Goal: Task Accomplishment & Management: Manage account settings

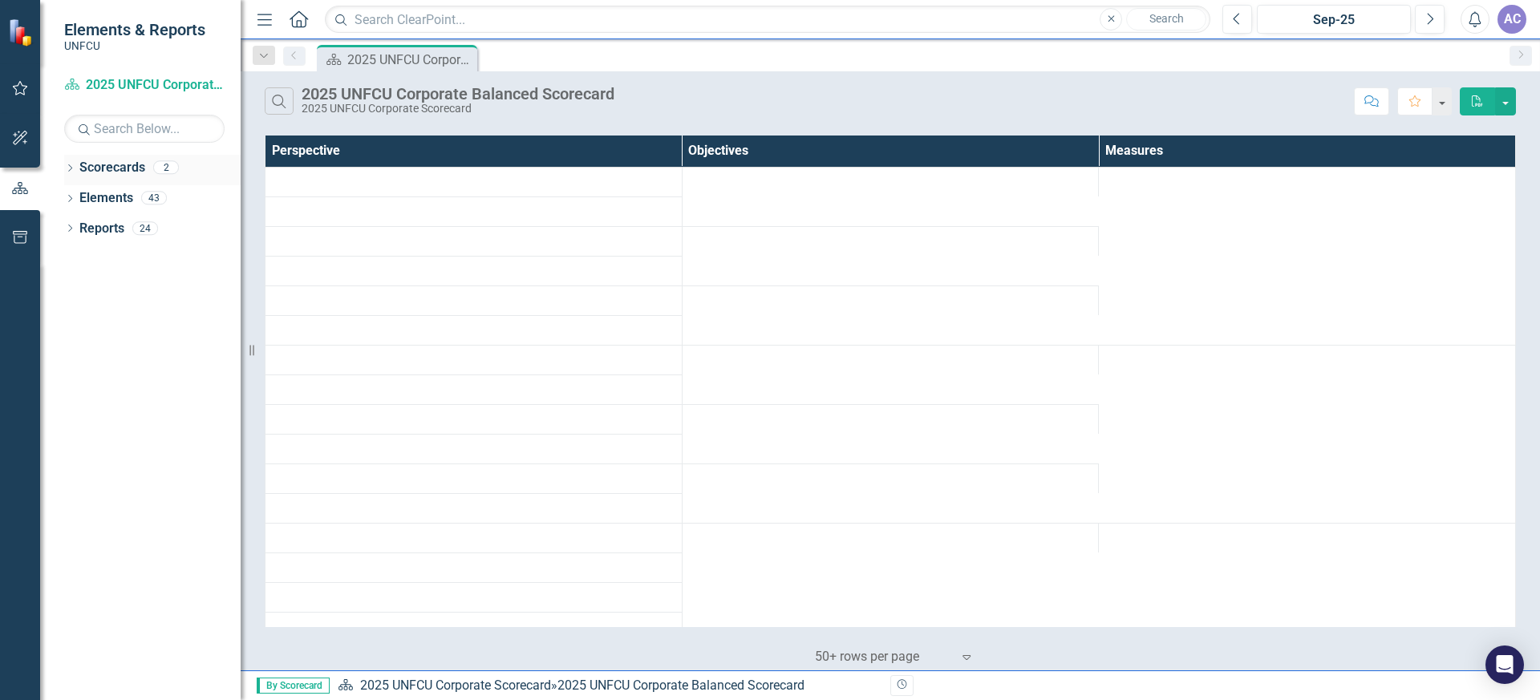
click at [72, 168] on icon "Dropdown" at bounding box center [69, 169] width 11 height 9
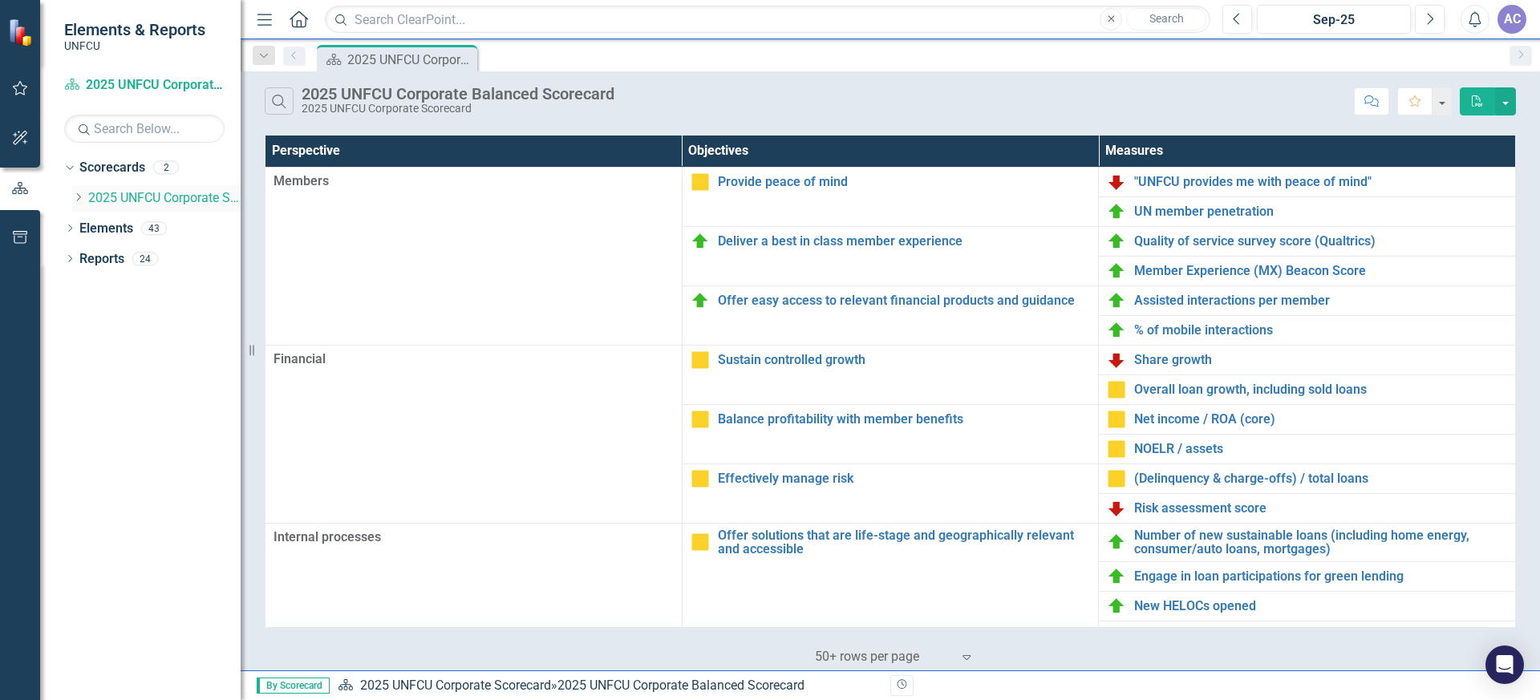
click at [78, 197] on icon "Dropdown" at bounding box center [78, 197] width 12 height 10
click at [145, 225] on link "Corporate Marketing 2025" at bounding box center [172, 229] width 136 height 18
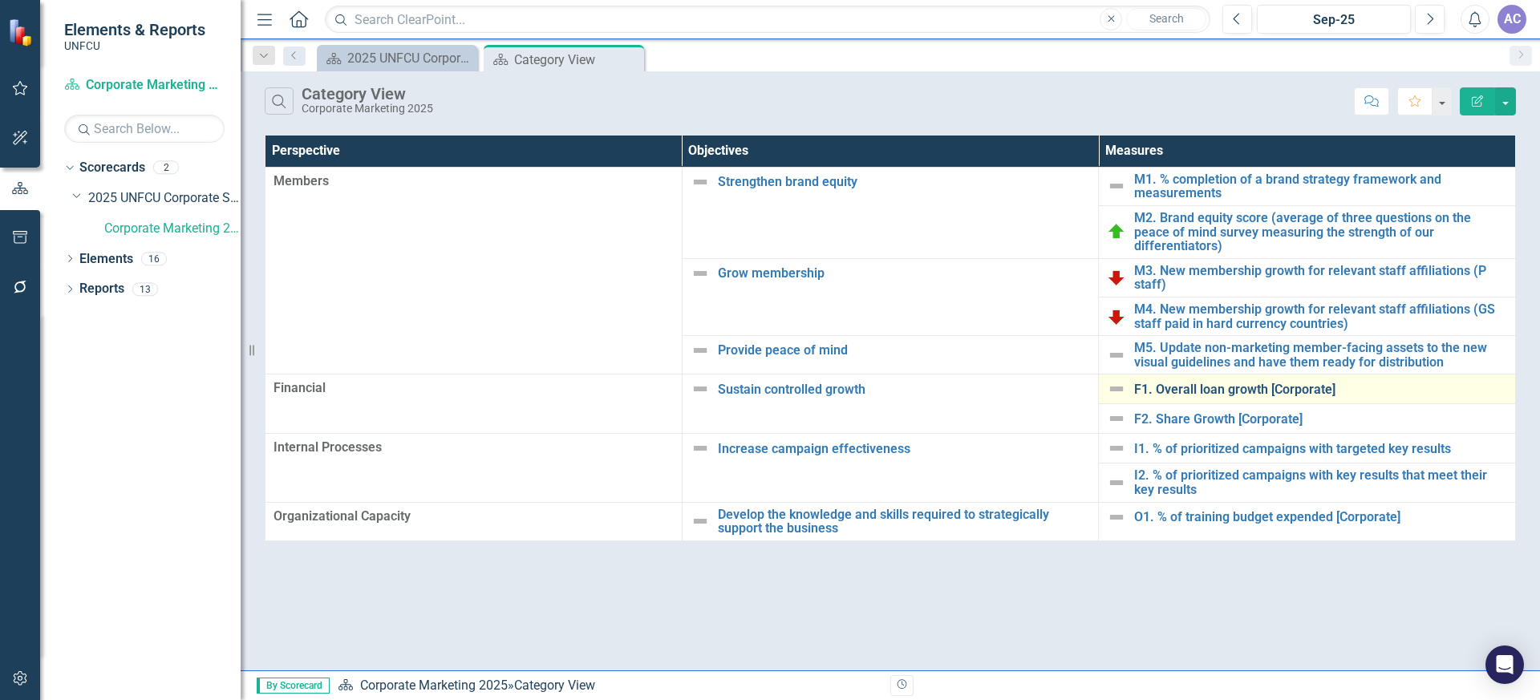
click at [1209, 383] on link "F1. Overall loan growth [Corporate]" at bounding box center [1320, 390] width 373 height 14
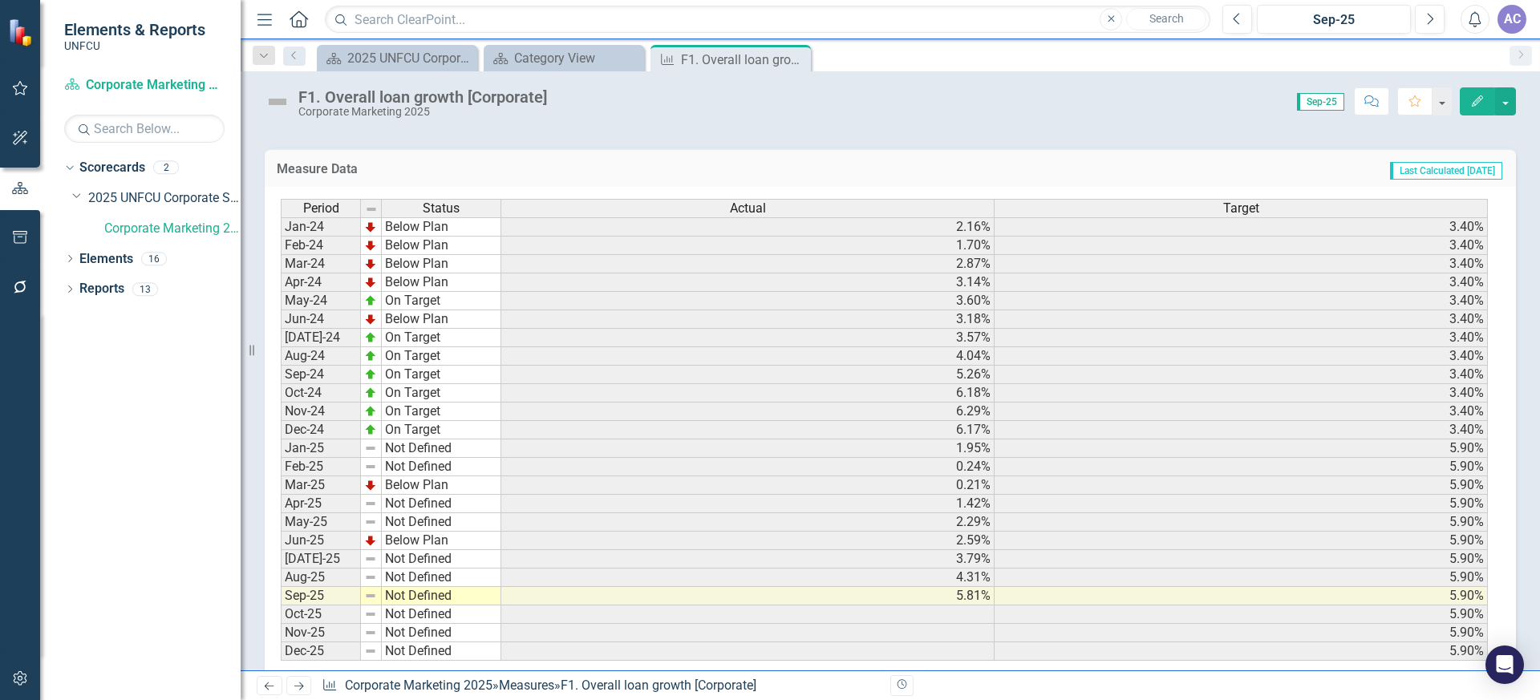
scroll to position [342, 0]
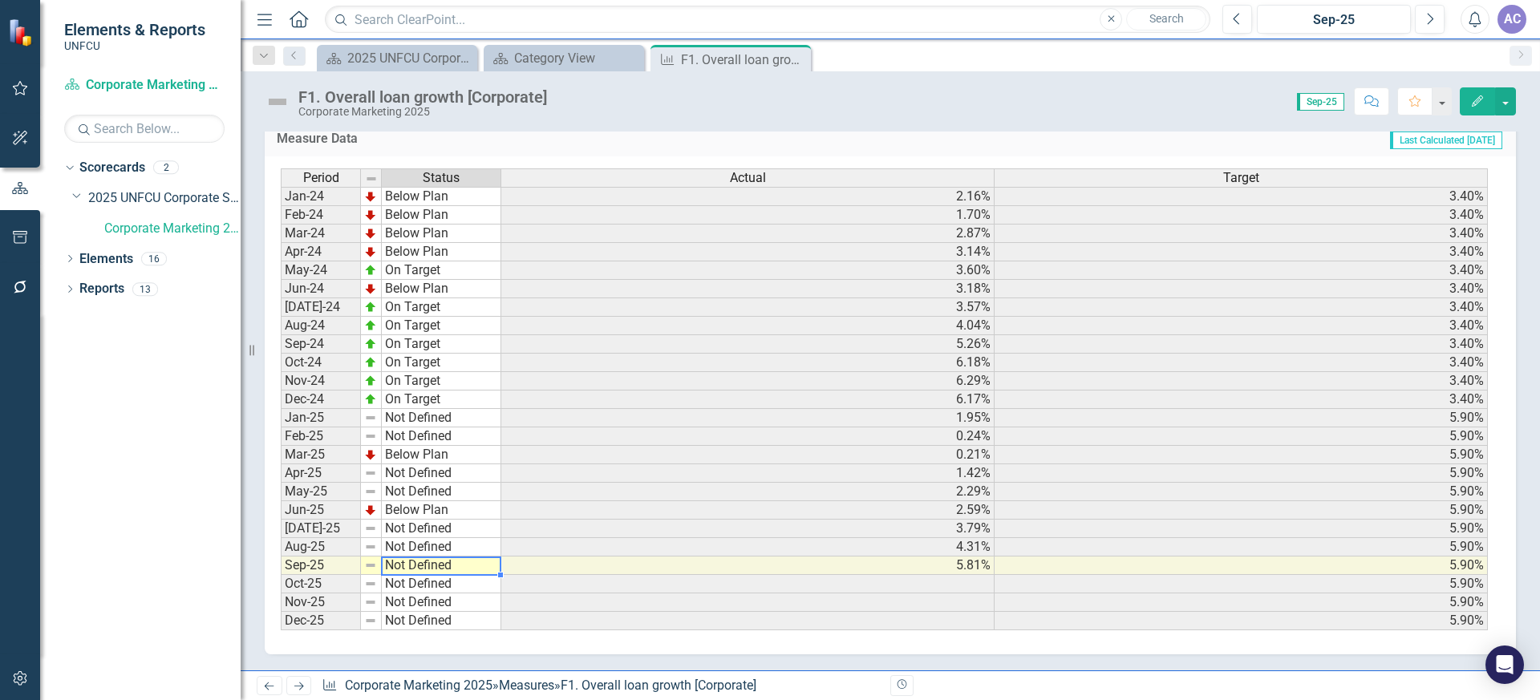
click at [420, 565] on td "Not Defined" at bounding box center [441, 566] width 119 height 18
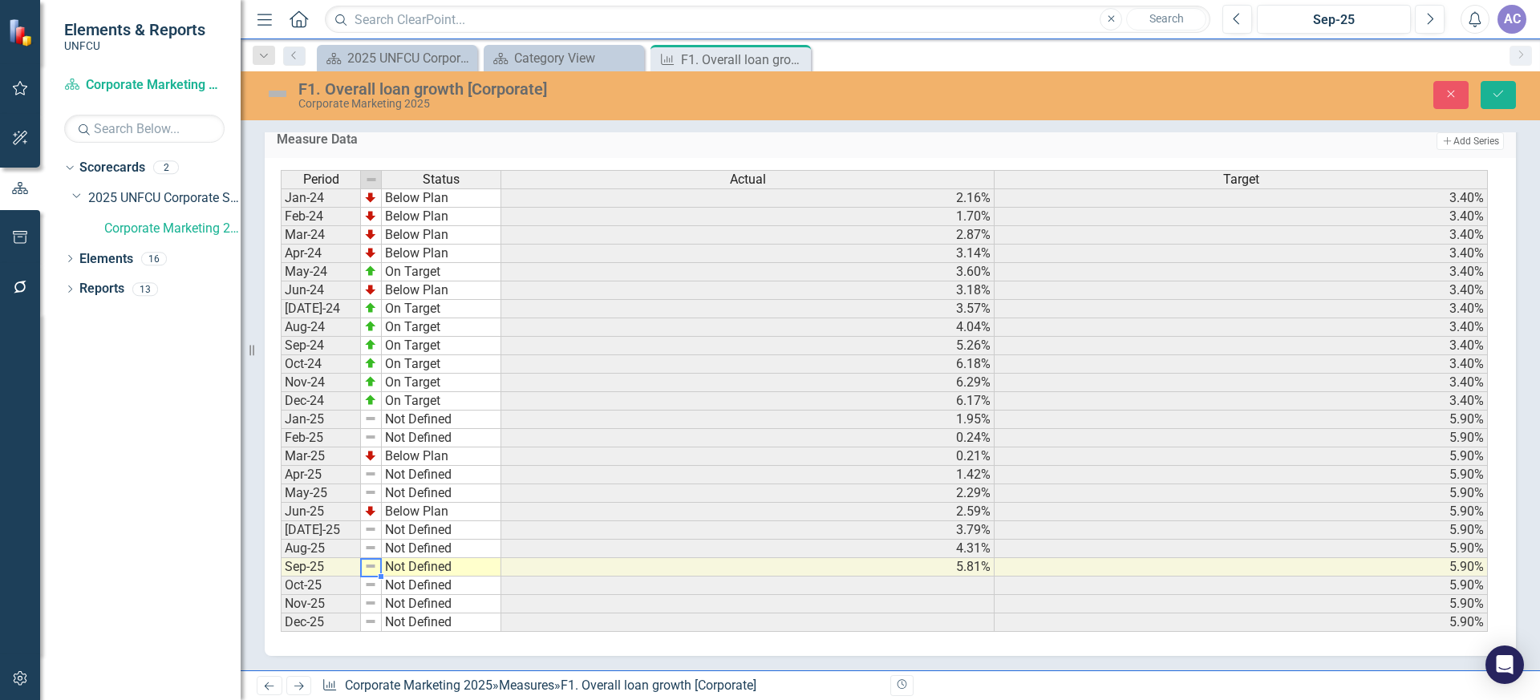
click at [391, 566] on td "Not Defined" at bounding box center [441, 567] width 119 height 18
click at [486, 566] on td "Not Defined" at bounding box center [441, 567] width 119 height 18
click at [453, 493] on div "Period Status Actual Target Jan-24 Below Plan 2.16% 3.40% Feb-24 Below Plan 1.7…" at bounding box center [884, 401] width 1207 height 463
click at [379, 564] on td at bounding box center [371, 567] width 21 height 18
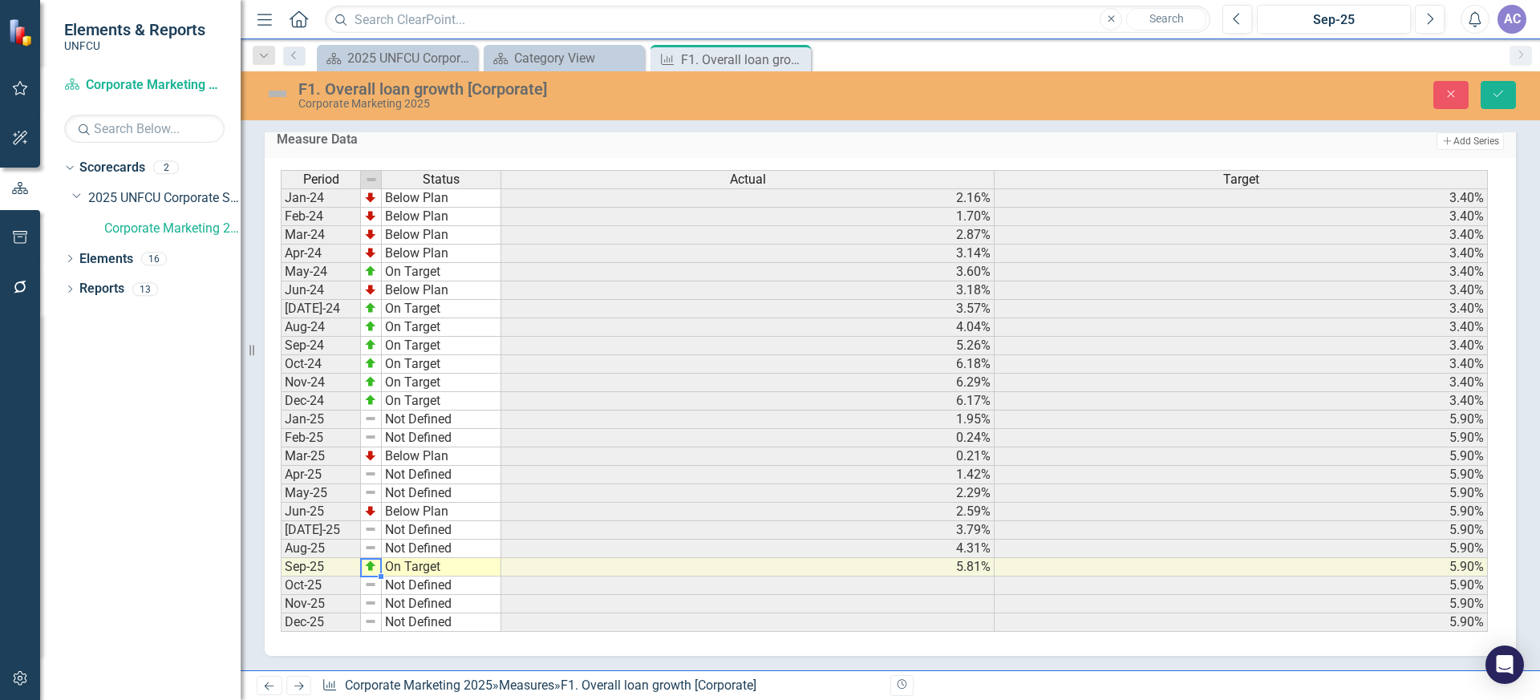
click at [436, 566] on td "On Target" at bounding box center [441, 567] width 119 height 18
type textarea "Below Plan"
click at [447, 525] on div "Period Status Actual Target Jan-24 Below Plan 2.16% 3.40% Feb-24 Below Plan 1.7…" at bounding box center [884, 401] width 1207 height 463
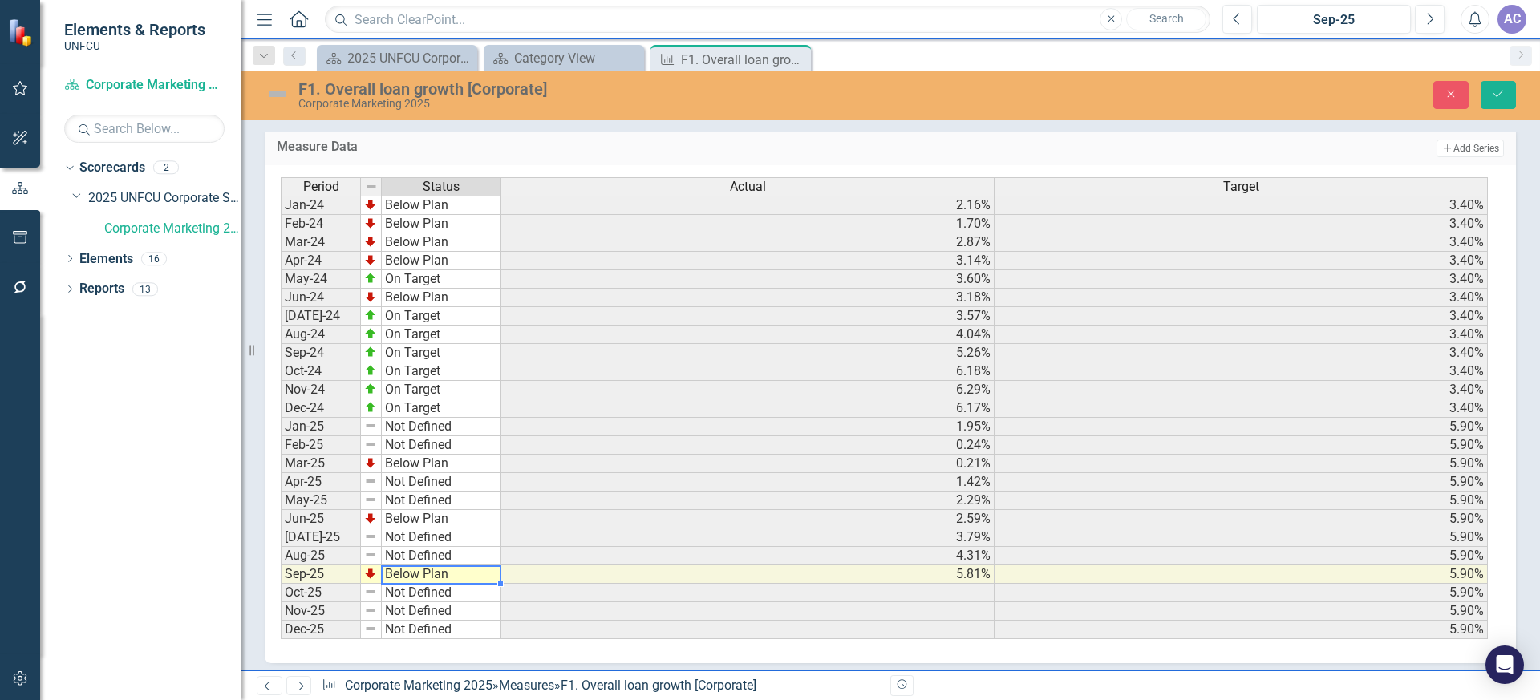
scroll to position [192, 0]
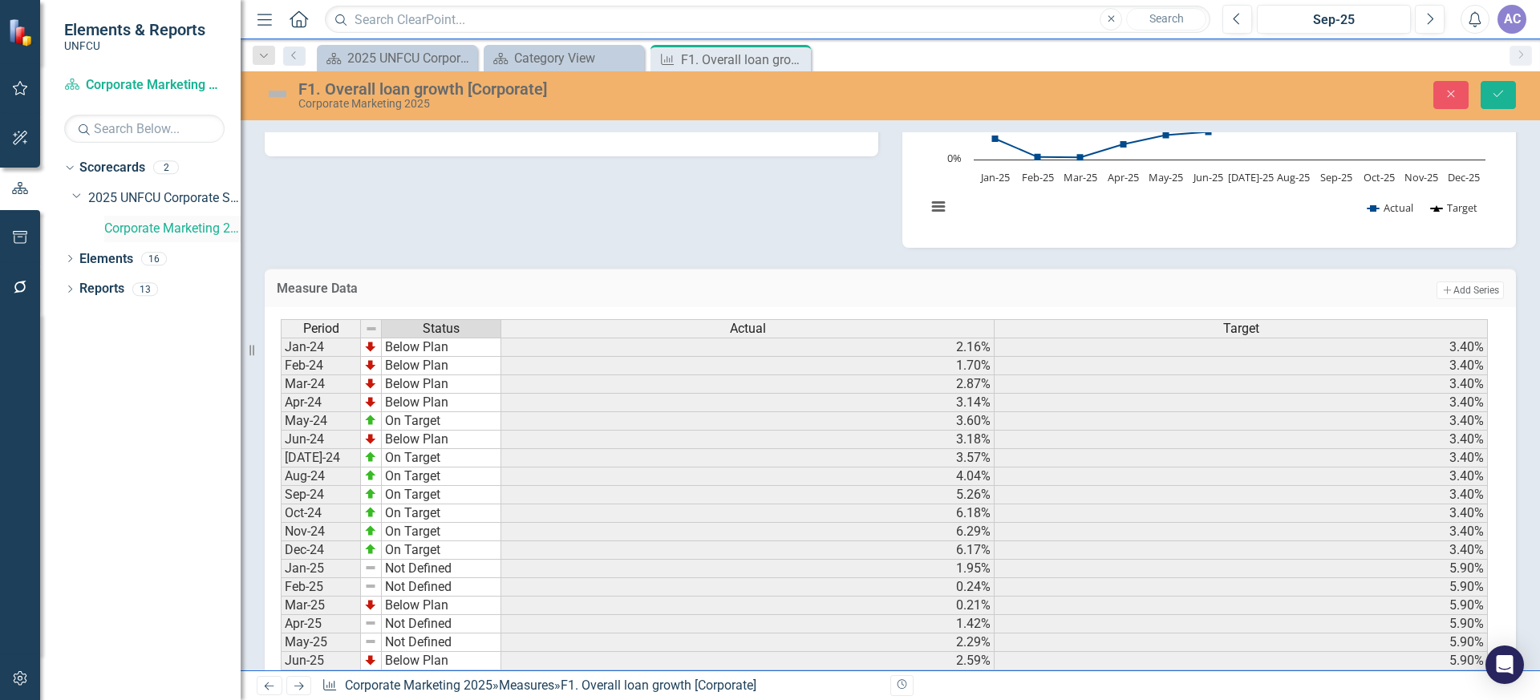
click at [150, 231] on link "Corporate Marketing 2025" at bounding box center [172, 229] width 136 height 18
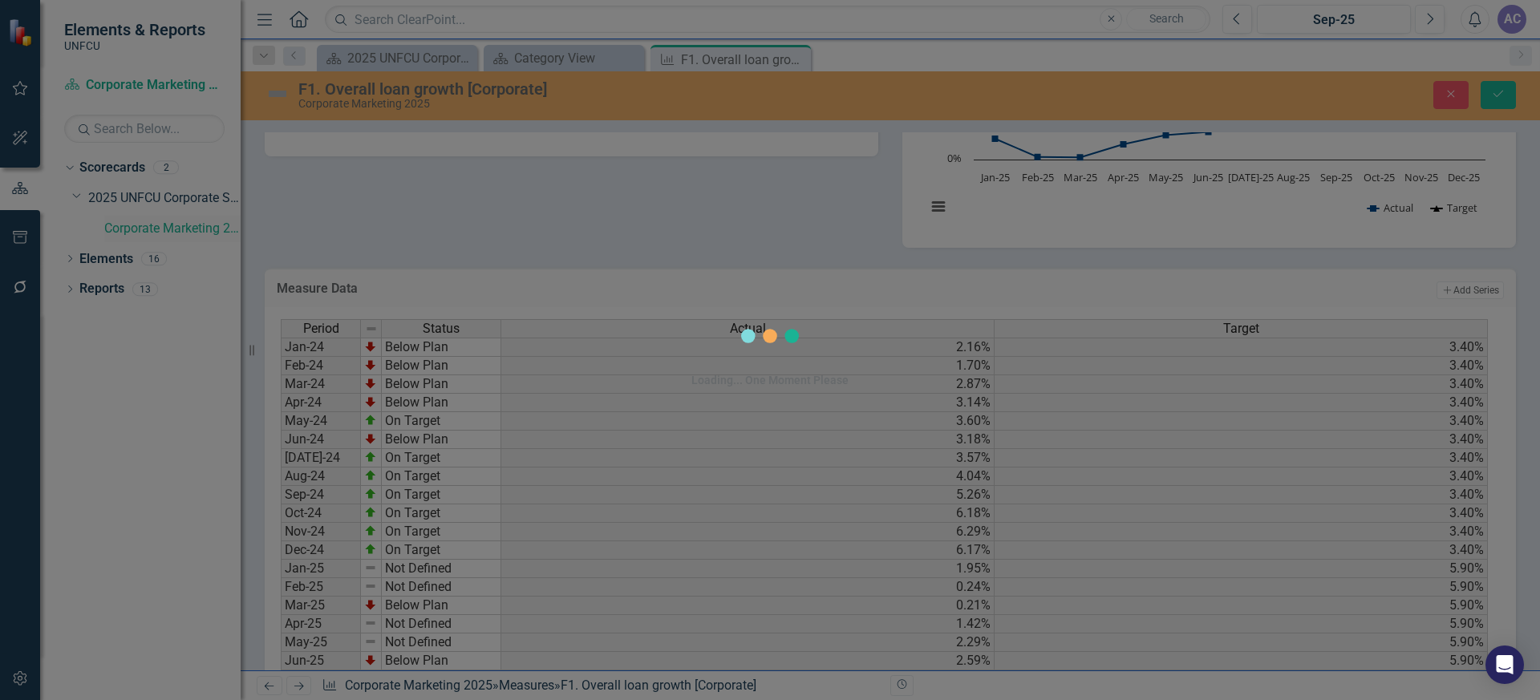
click at [150, 231] on div "Loading... One Moment Please" at bounding box center [770, 350] width 1540 height 700
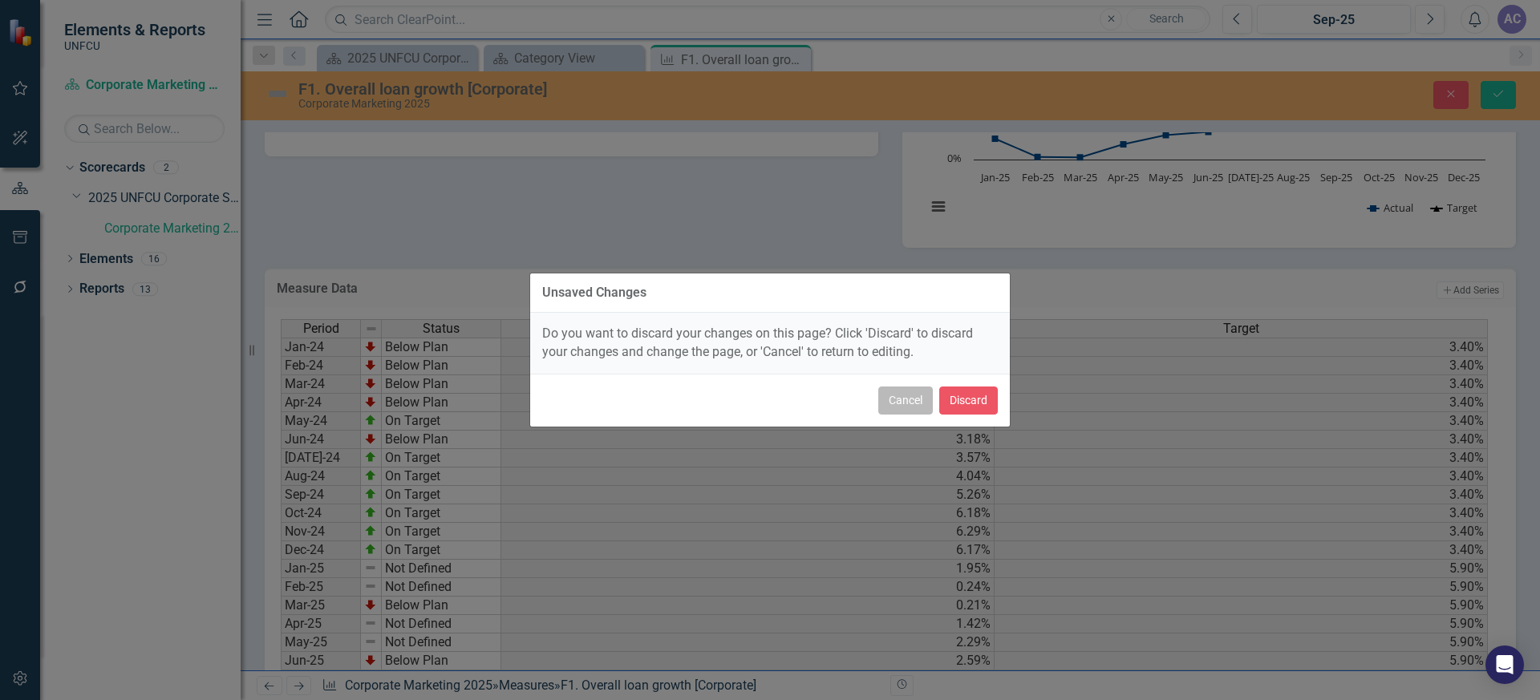
click at [912, 399] on button "Cancel" at bounding box center [905, 401] width 55 height 28
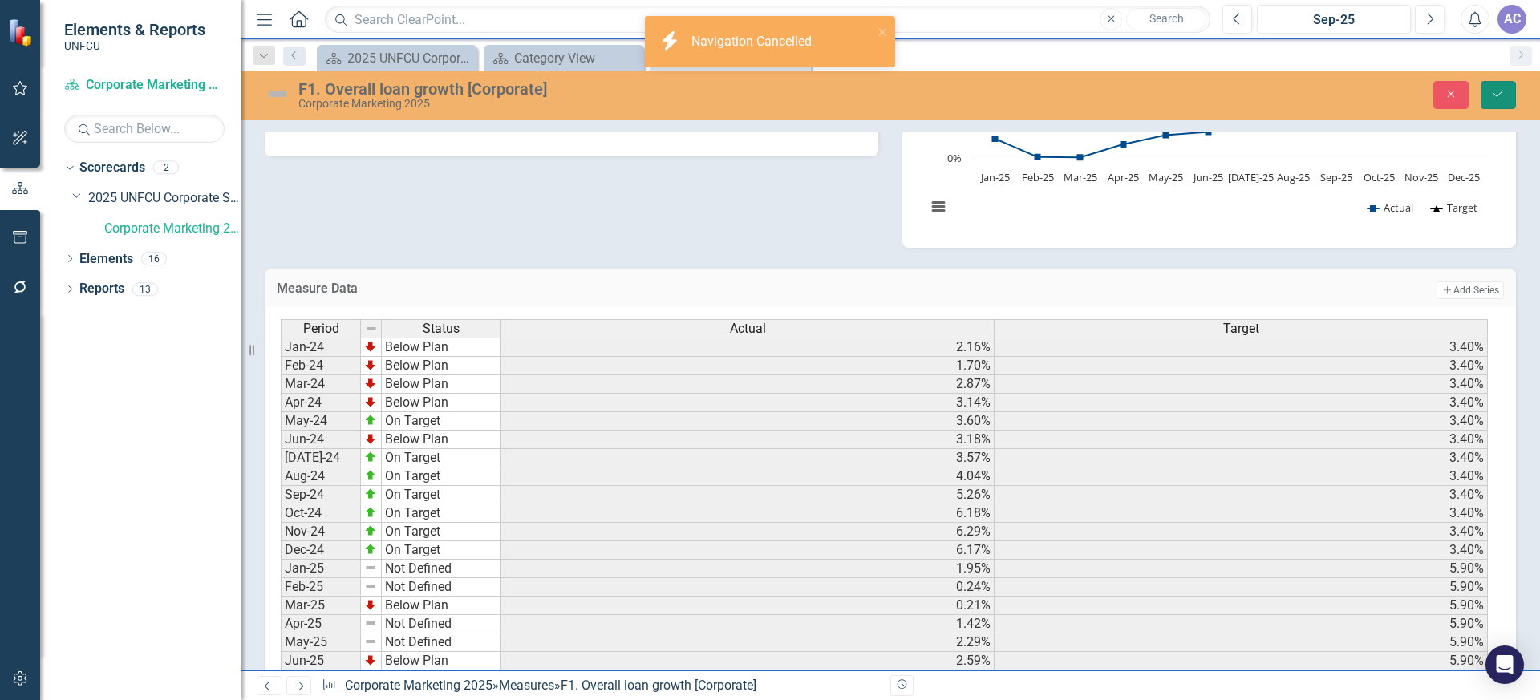
click at [1505, 91] on button "Save" at bounding box center [1497, 95] width 35 height 28
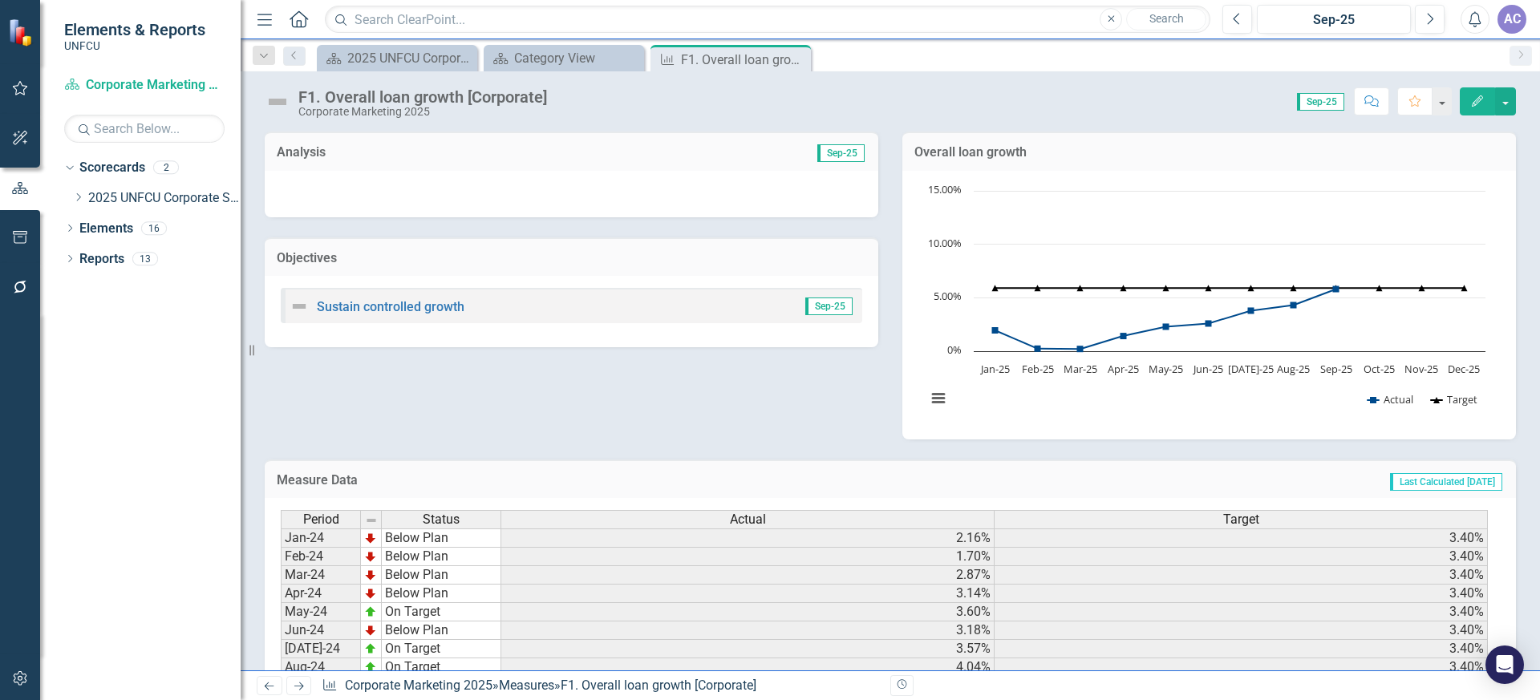
scroll to position [316, 0]
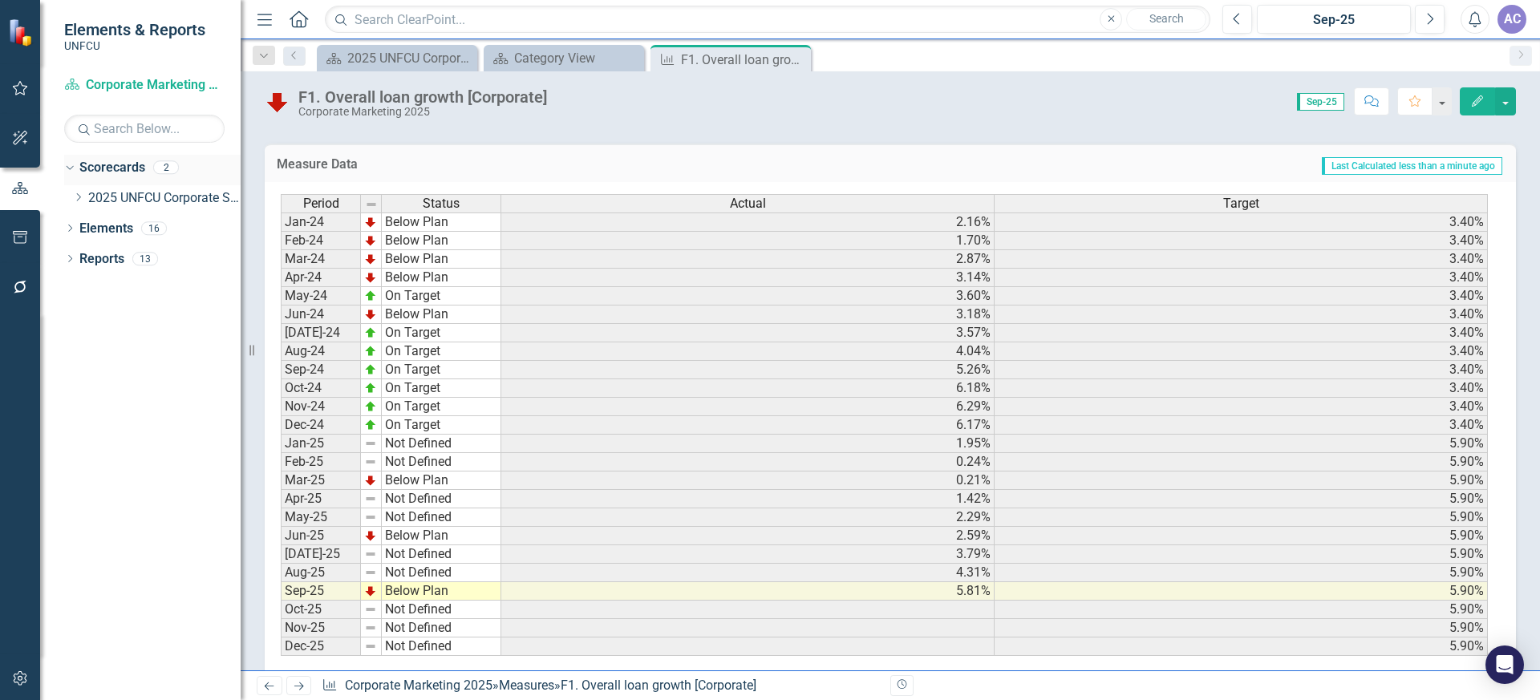
click at [135, 173] on link "Scorecards" at bounding box center [112, 168] width 66 height 18
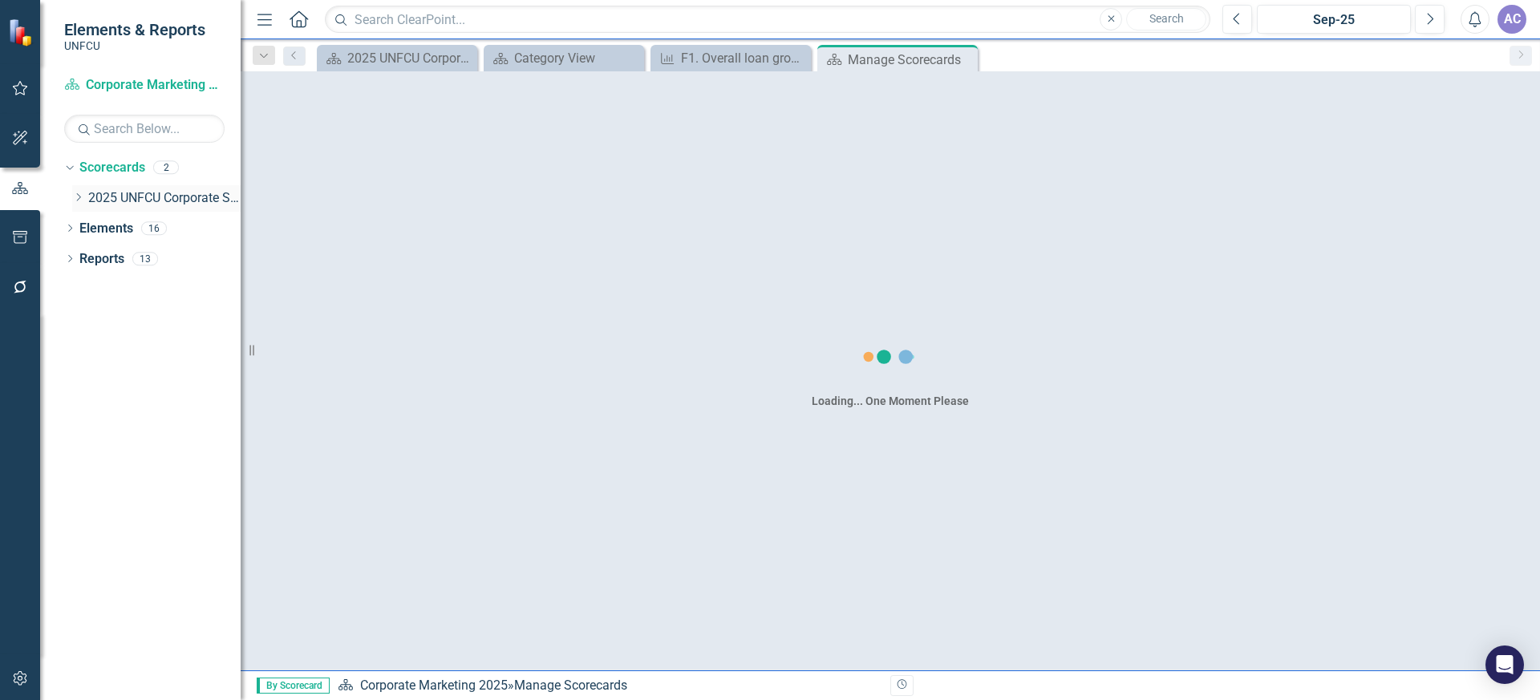
click at [152, 196] on link "2025 UNFCU Corporate Scorecard" at bounding box center [164, 198] width 152 height 18
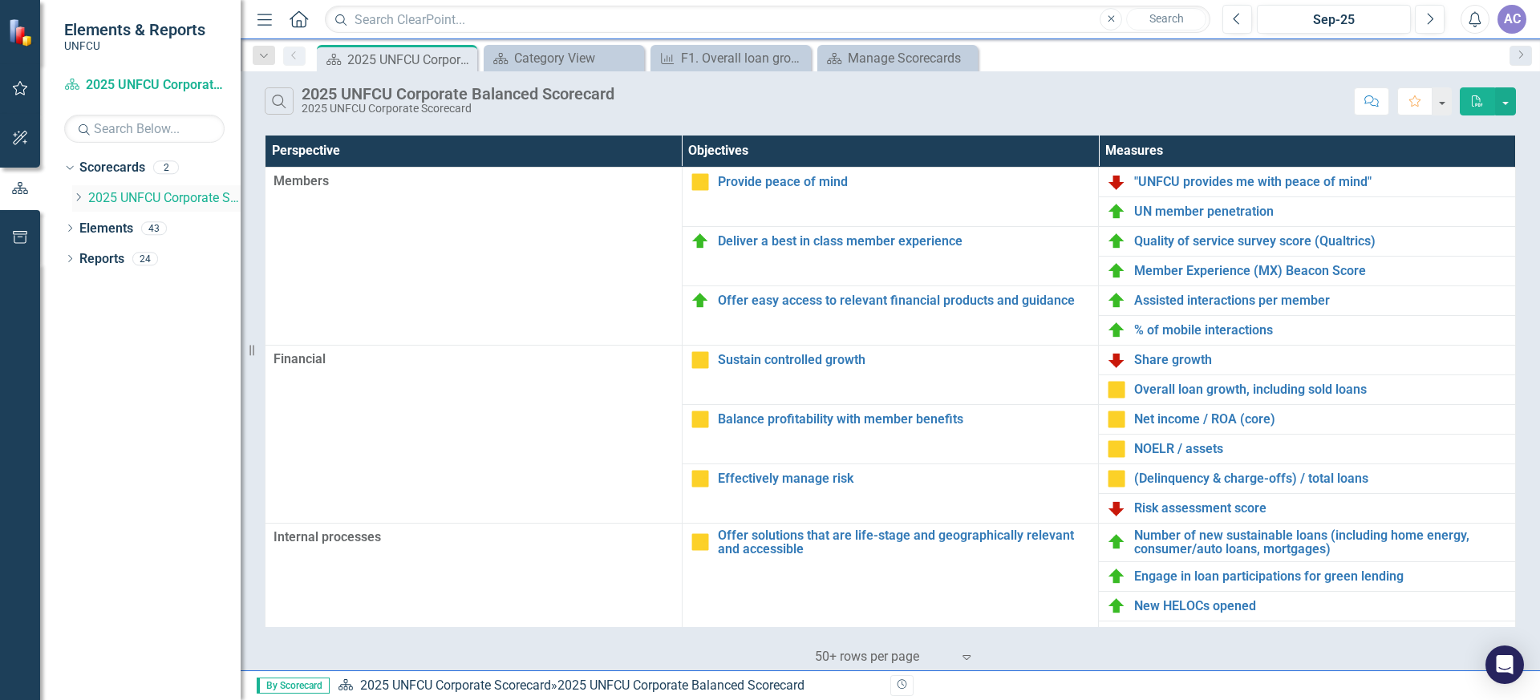
click at [177, 192] on link "2025 UNFCU Corporate Scorecard" at bounding box center [164, 198] width 152 height 18
click at [79, 200] on icon "Dropdown" at bounding box center [78, 197] width 12 height 10
click at [167, 228] on link "Corporate Marketing 2025" at bounding box center [172, 229] width 136 height 18
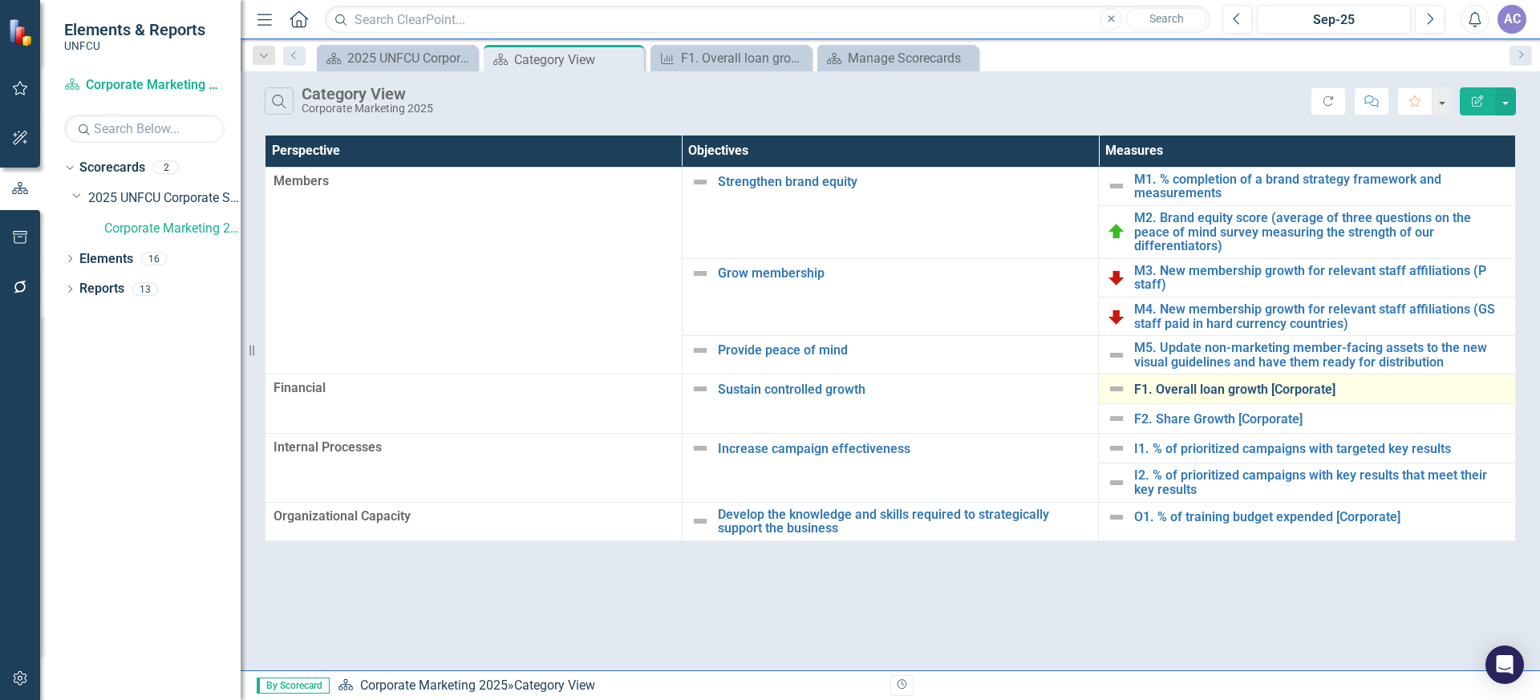
click at [1185, 383] on link "F1. Overall loan growth [Corporate]" at bounding box center [1320, 390] width 373 height 14
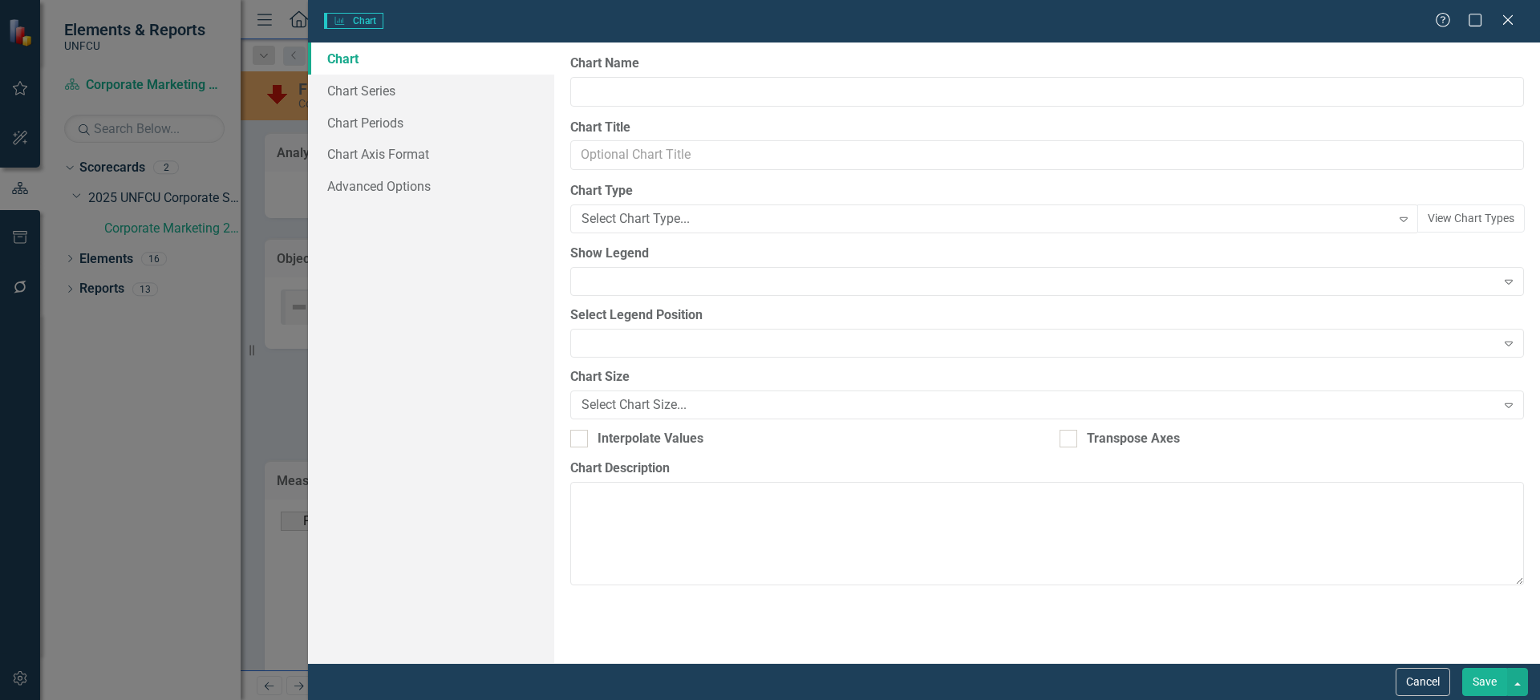
type input "Overall loan growth"
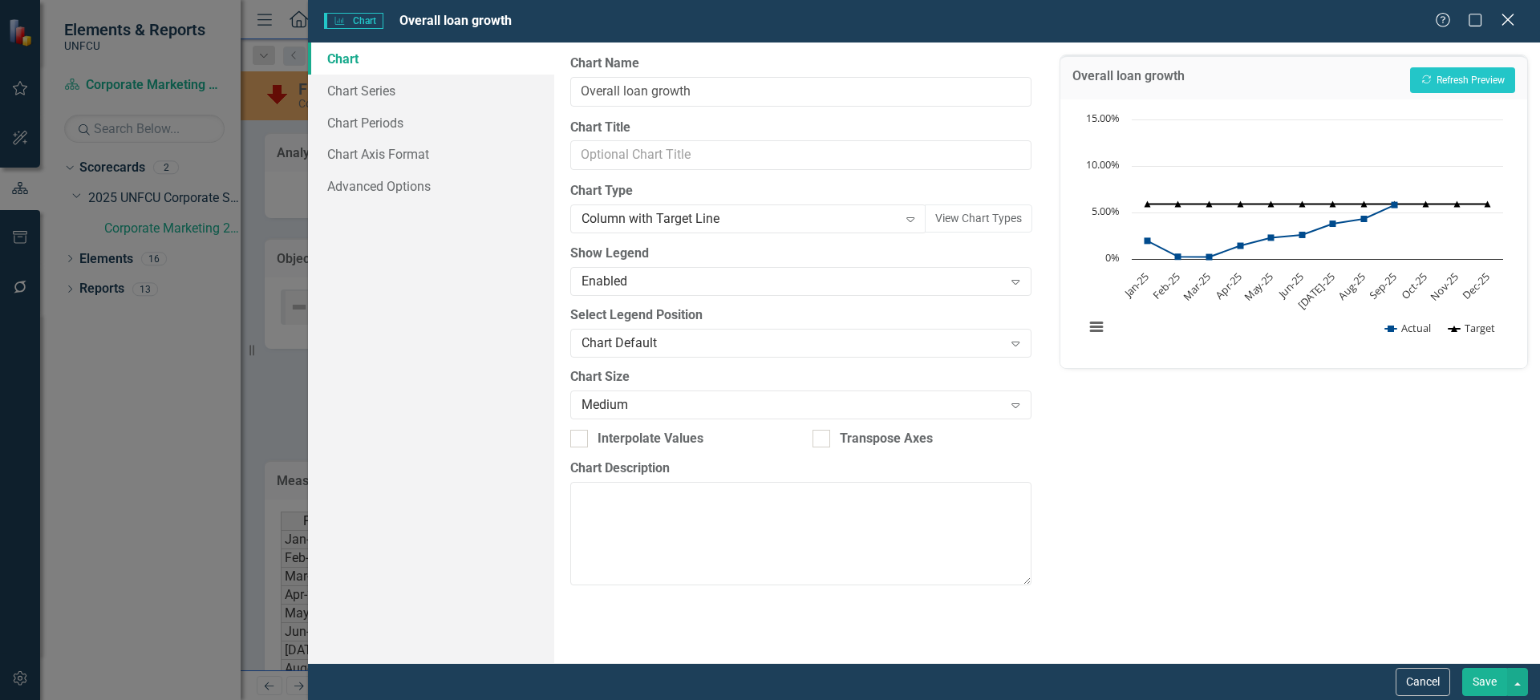
click at [1508, 19] on icon at bounding box center [1507, 20] width 12 height 12
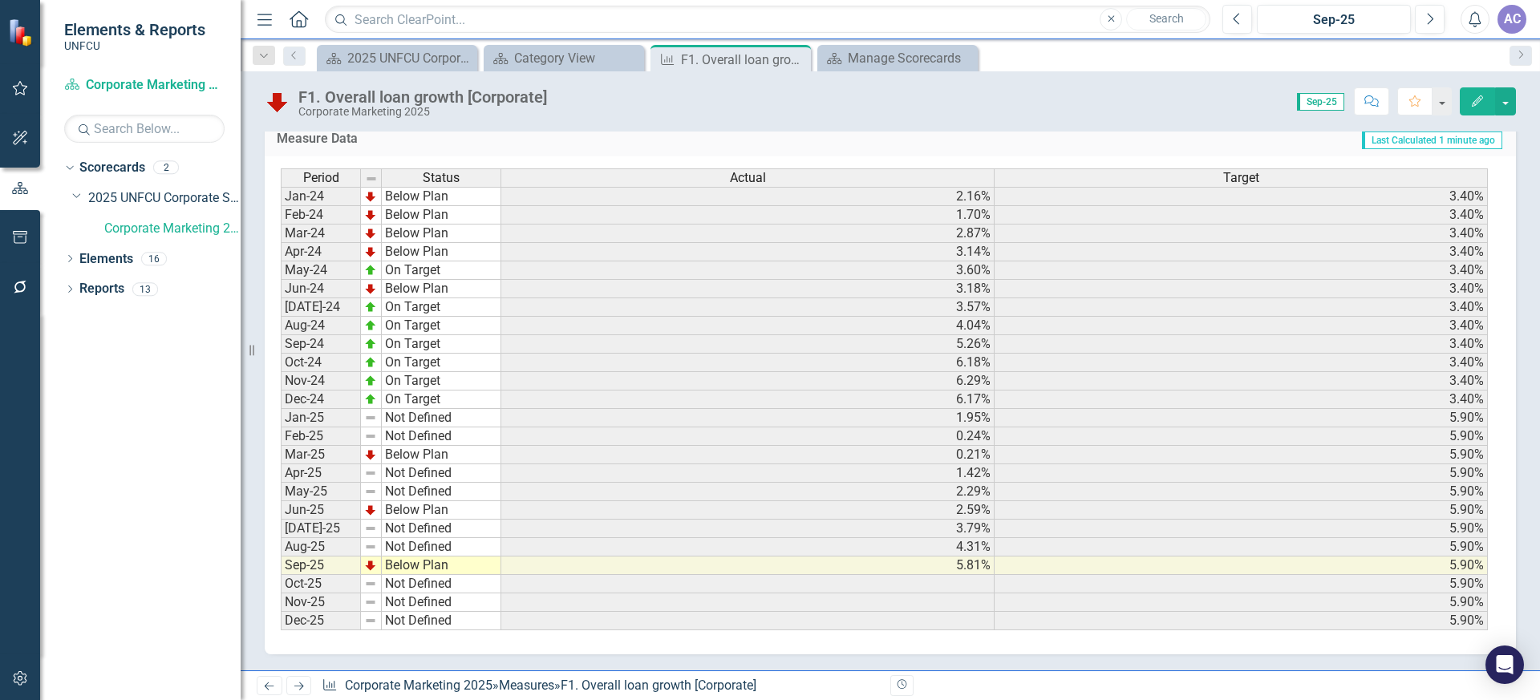
scroll to position [327, 0]
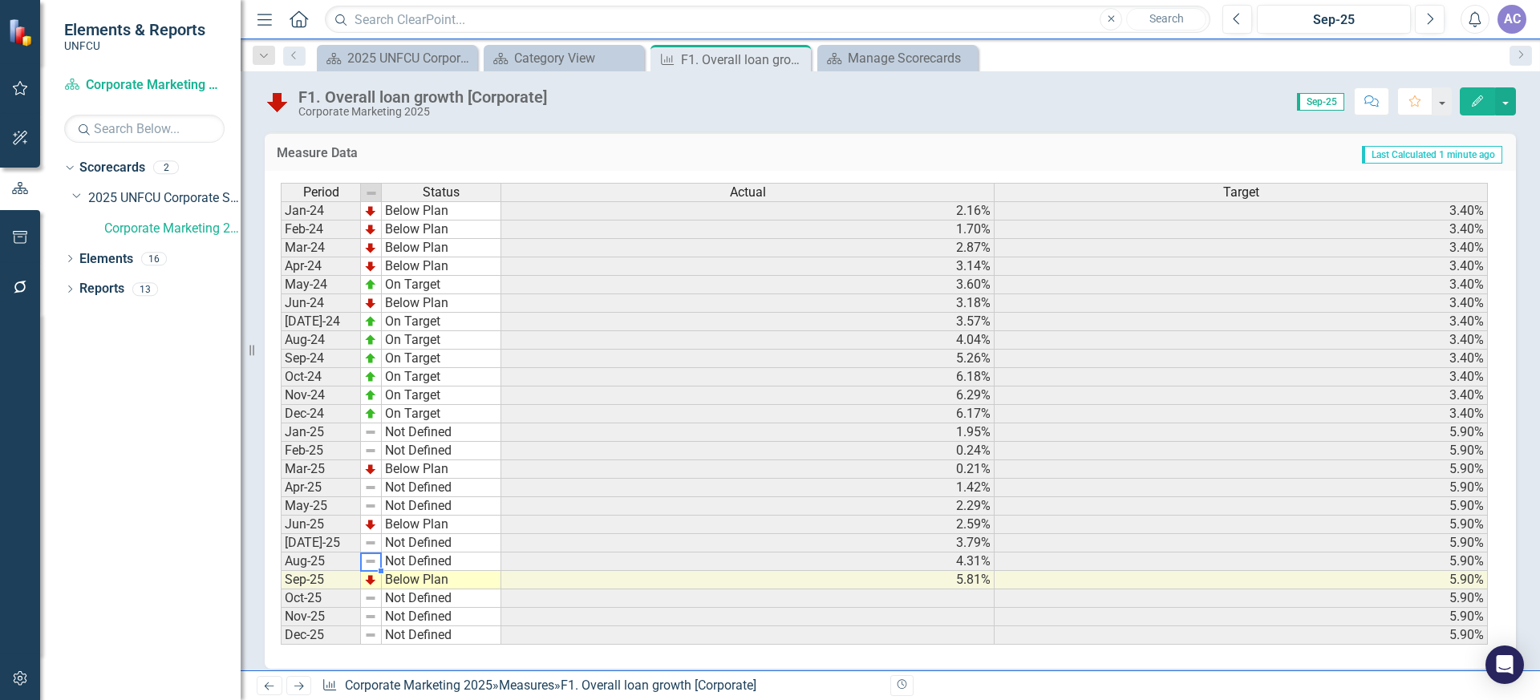
click at [368, 561] on img at bounding box center [370, 561] width 13 height 13
click at [466, 558] on td "Not Defined" at bounding box center [441, 562] width 119 height 18
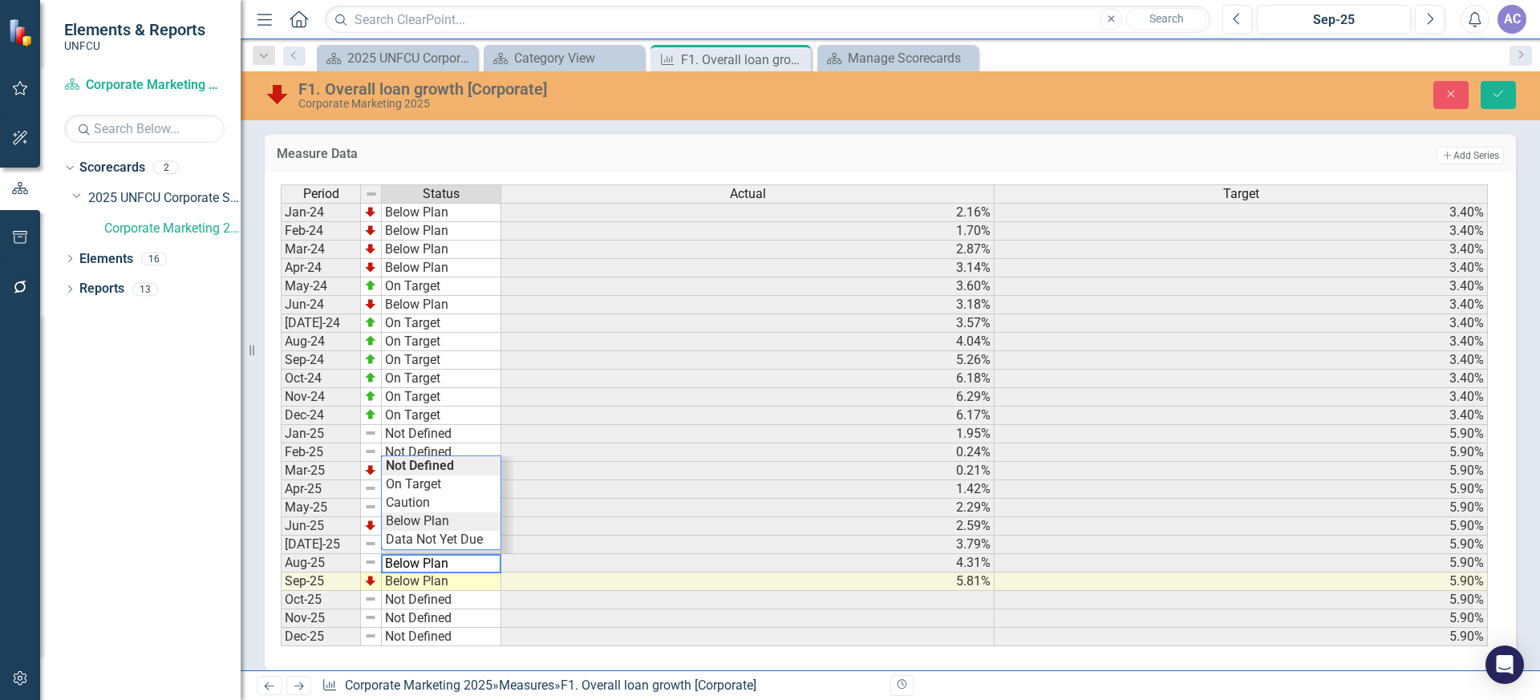
click at [448, 524] on div "Period Status Actual Target Jan-24 Below Plan 2.16% 3.40% Feb-24 Below Plan 1.7…" at bounding box center [884, 415] width 1207 height 463
click at [459, 435] on td "Not Defined" at bounding box center [441, 434] width 119 height 18
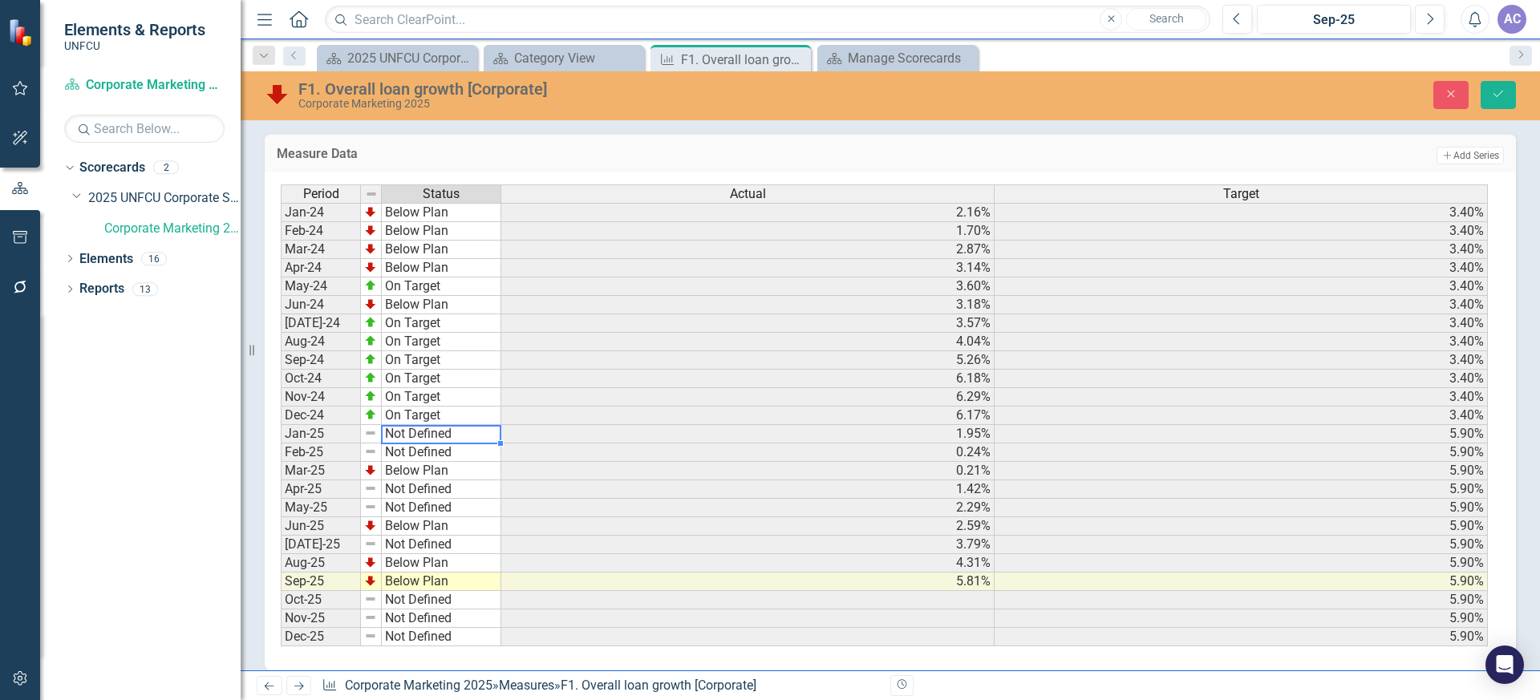
click at [459, 435] on td "Not Defined" at bounding box center [441, 434] width 119 height 18
click at [444, 479] on div "Period Status Actual Target Jan-24 Below Plan 2.16% 3.40% Feb-24 Below Plan 1.7…" at bounding box center [884, 415] width 1207 height 463
click at [438, 453] on td "Not Defined" at bounding box center [441, 452] width 119 height 18
click at [446, 502] on div "Period Status Actual Target Jan-24 Below Plan 2.16% 3.40% Feb-24 Below Plan 1.7…" at bounding box center [884, 415] width 1207 height 463
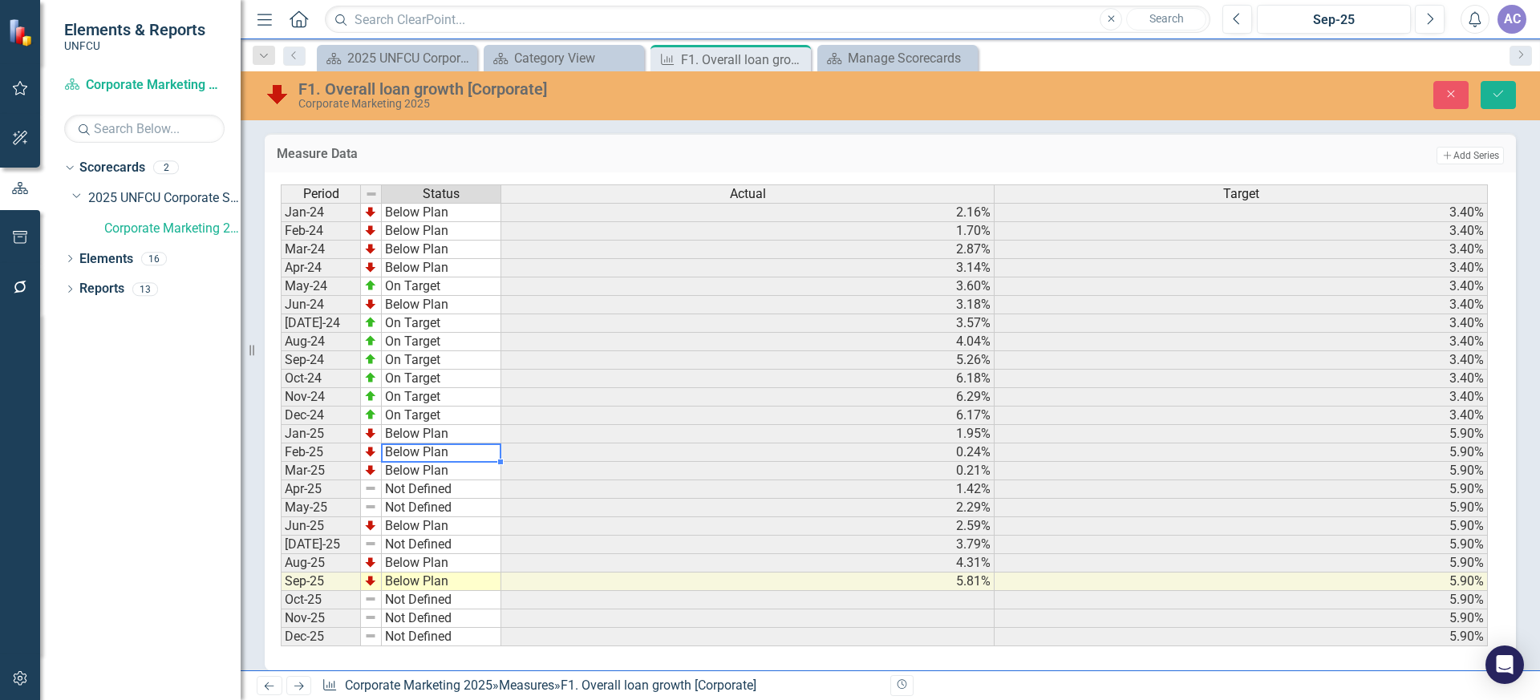
click at [439, 486] on td "Not Defined" at bounding box center [441, 489] width 119 height 18
click at [439, 536] on div "Period Status Actual Target Jan-24 Below Plan 2.16% 3.40% Feb-24 Below Plan 1.7…" at bounding box center [884, 415] width 1207 height 463
click at [437, 510] on td "Not Defined" at bounding box center [441, 508] width 119 height 18
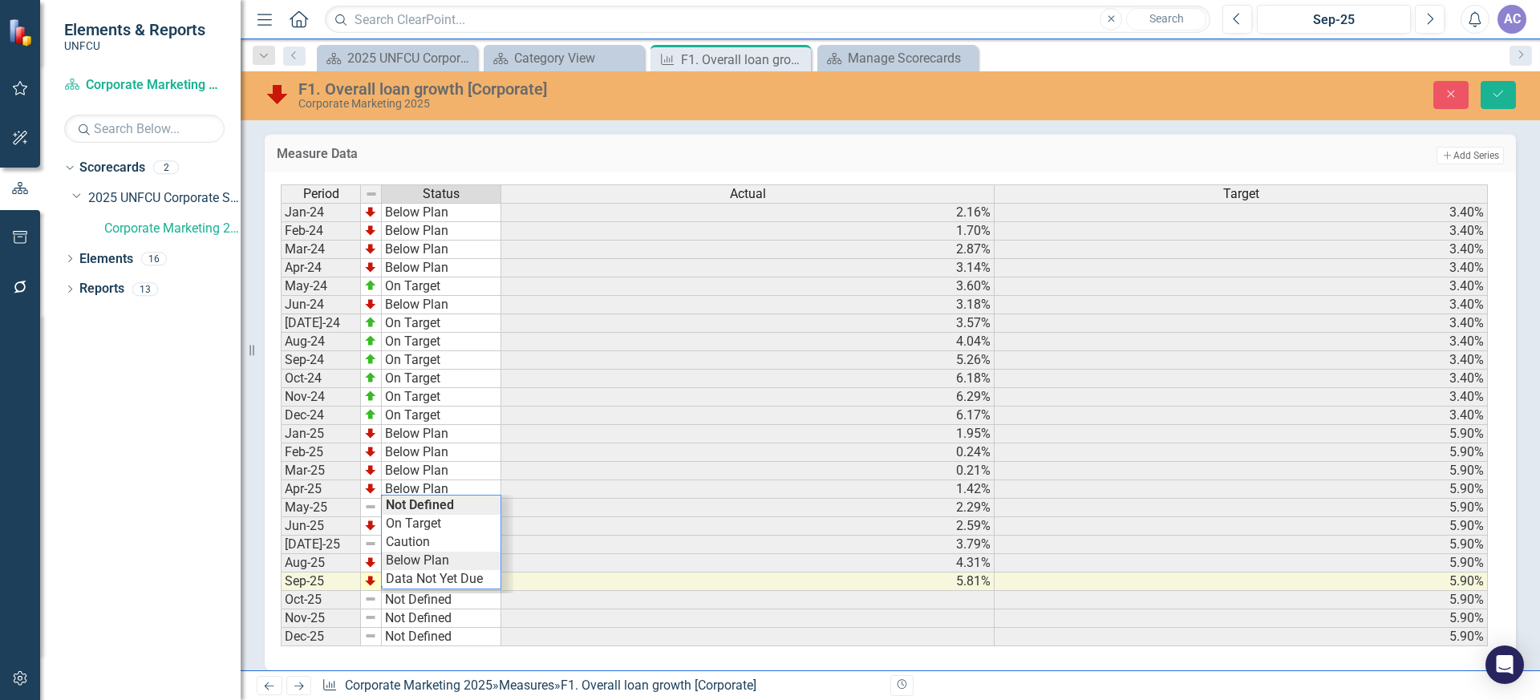
click at [446, 557] on div "Period Status Actual Target Jan-24 Below Plan 2.16% 3.40% Feb-24 Below Plan 1.7…" at bounding box center [884, 415] width 1207 height 463
click at [436, 541] on td "Not Defined" at bounding box center [441, 545] width 119 height 18
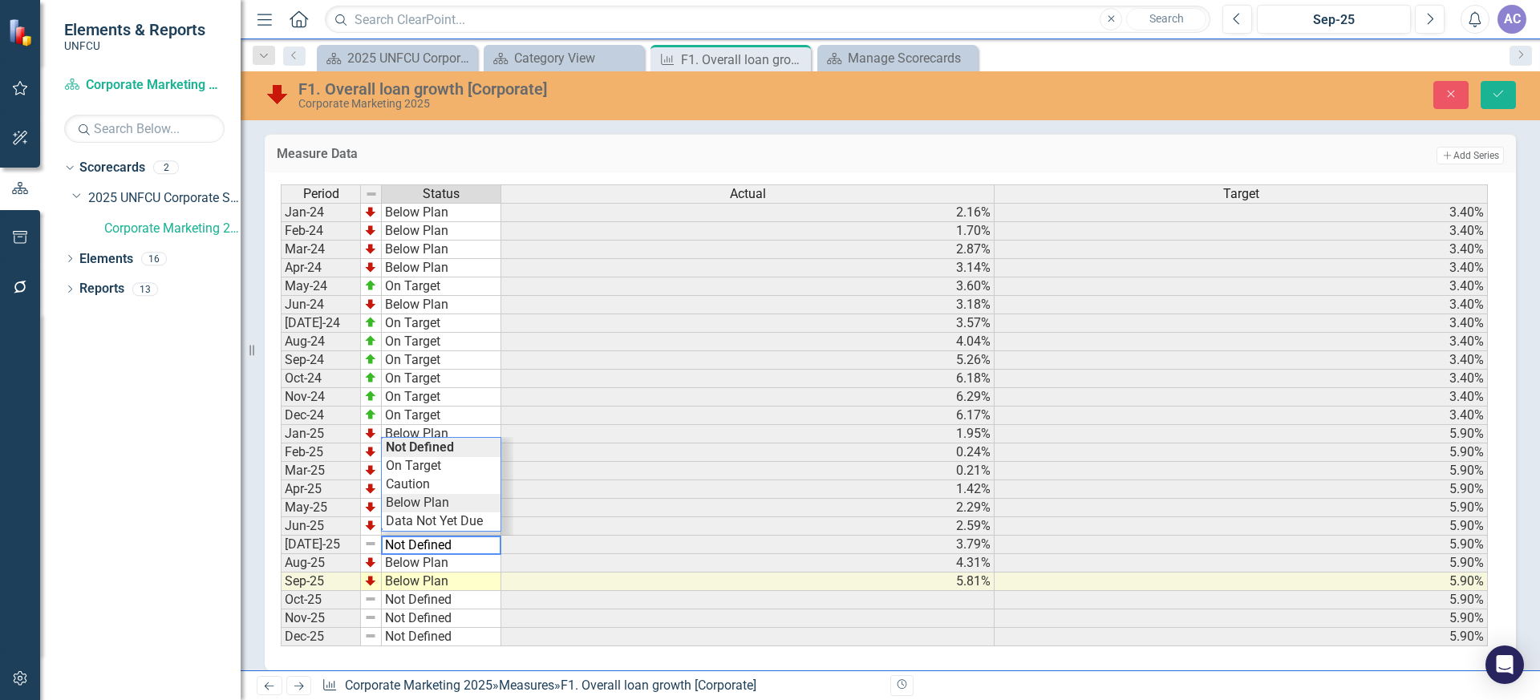
type textarea "Below Plan"
click at [443, 508] on div "Period Status Actual Target Jan-24 Below Plan 2.16% 3.40% Feb-24 Below Plan 1.7…" at bounding box center [884, 415] width 1207 height 463
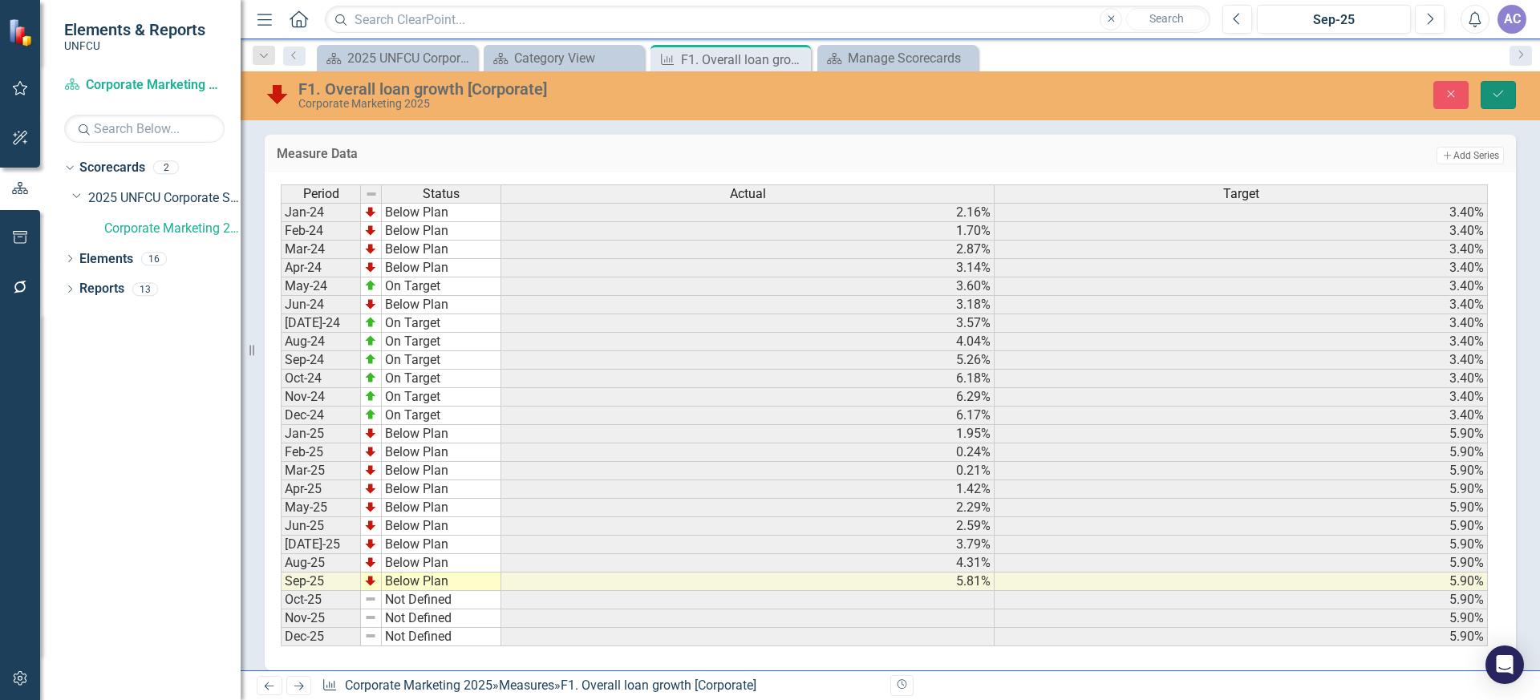
click at [1500, 94] on icon "submit" at bounding box center [1498, 94] width 10 height 6
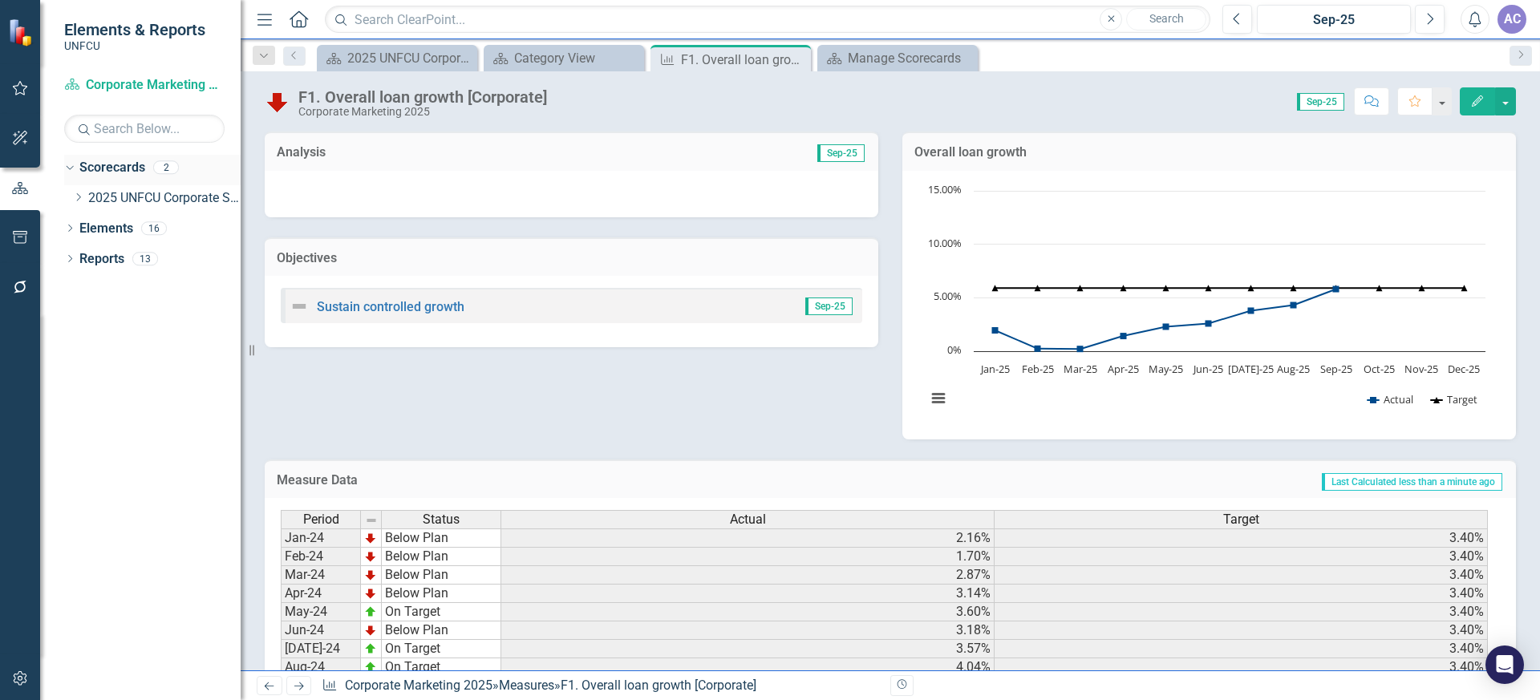
click at [132, 168] on link "Scorecards" at bounding box center [112, 168] width 66 height 18
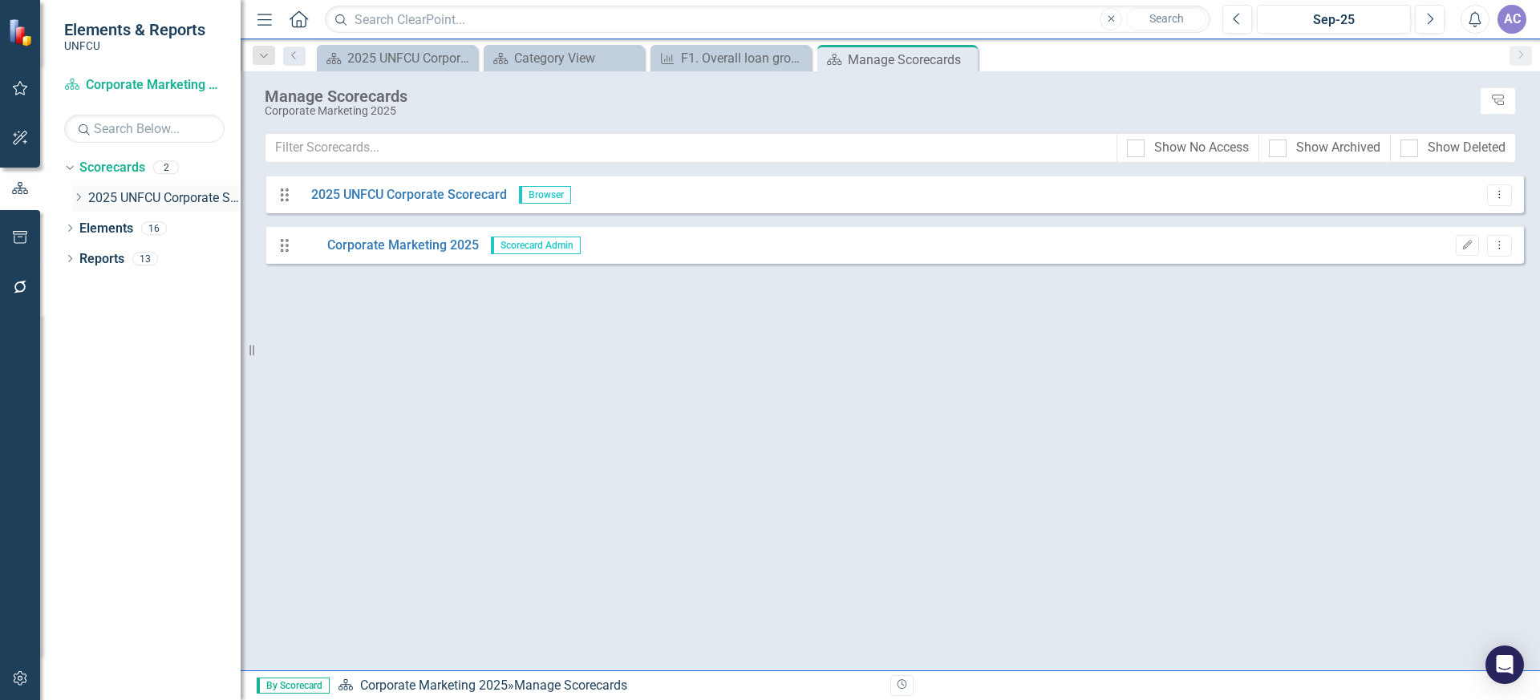
click at [84, 197] on icon "Dropdown" at bounding box center [78, 197] width 12 height 10
click at [75, 195] on icon "Dropdown" at bounding box center [77, 195] width 10 height 12
click at [111, 200] on link "2025 UNFCU Corporate Scorecard" at bounding box center [164, 198] width 152 height 18
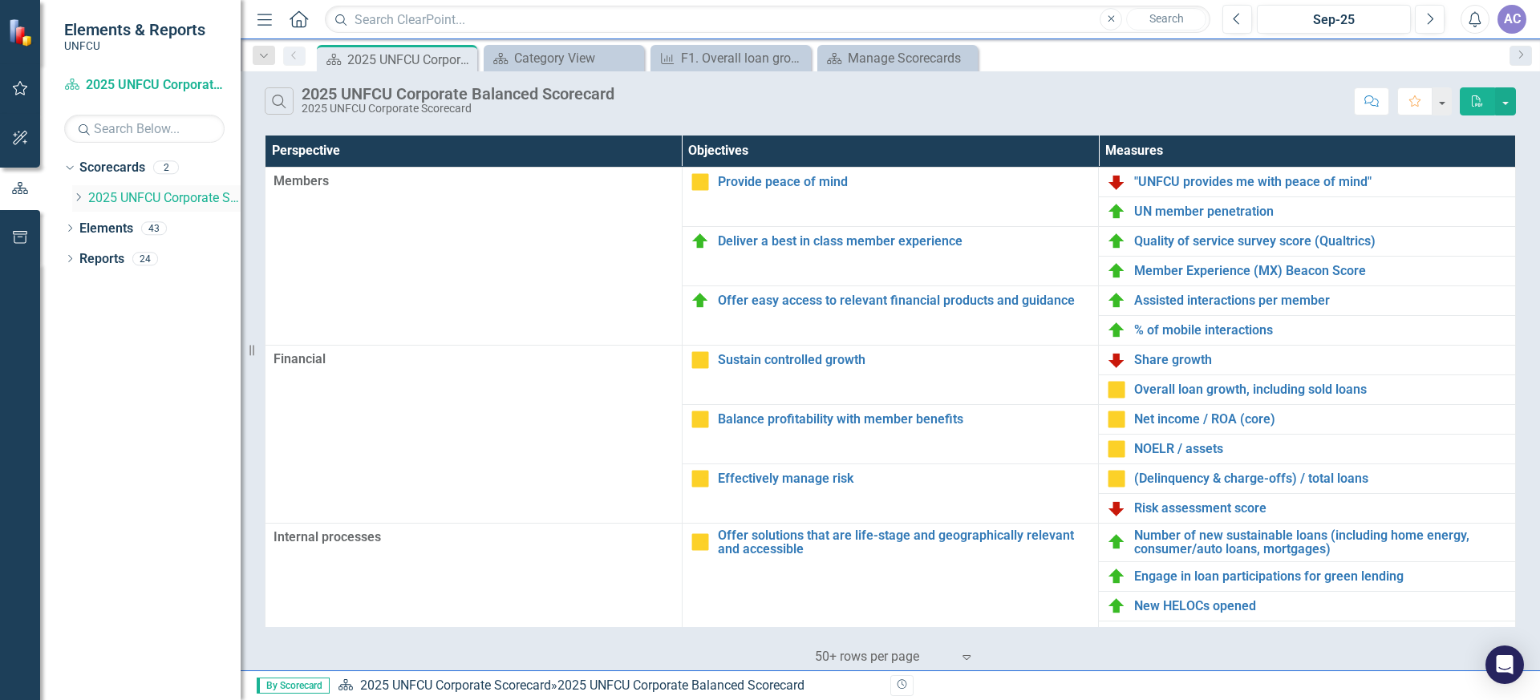
click at [132, 191] on link "2025 UNFCU Corporate Scorecard" at bounding box center [164, 198] width 152 height 18
click at [78, 197] on icon "Dropdown" at bounding box center [78, 197] width 12 height 10
click at [156, 221] on link "Corporate Marketing 2025" at bounding box center [172, 229] width 136 height 18
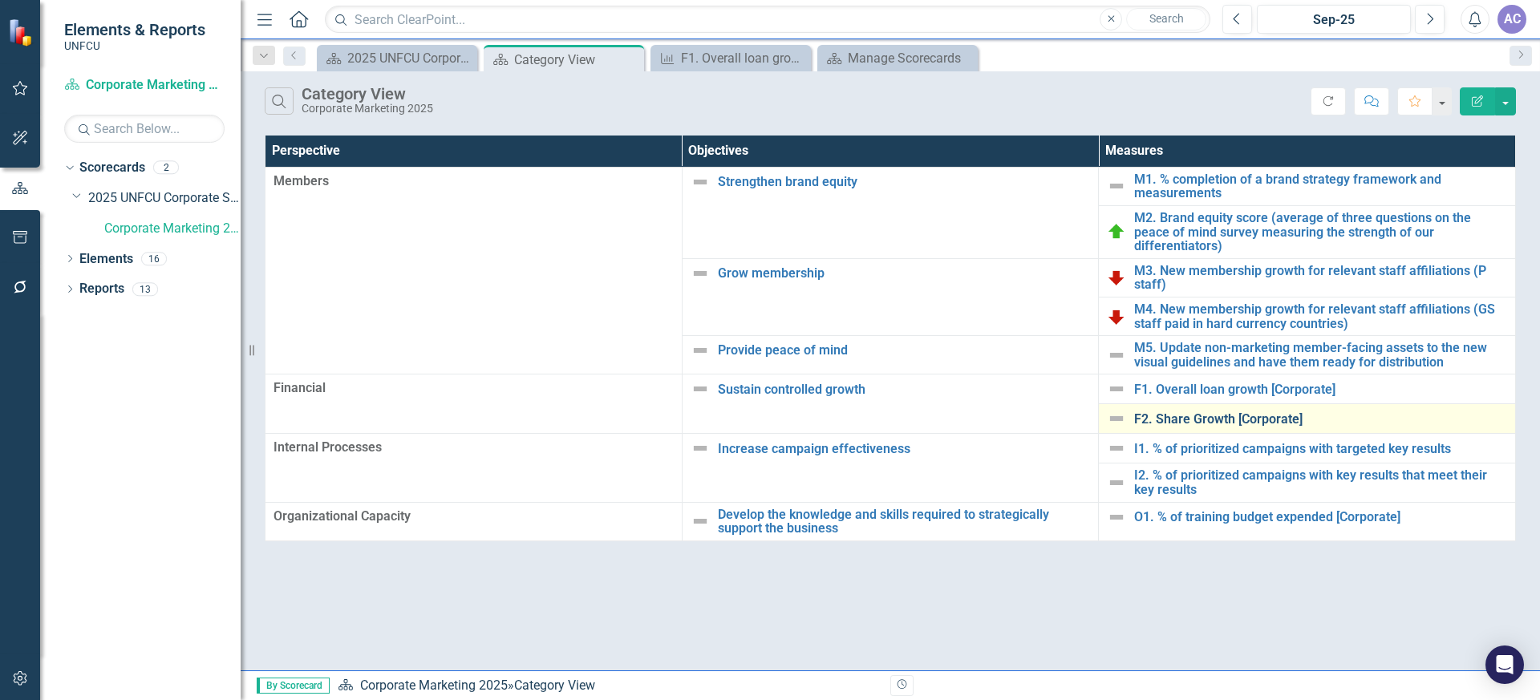
click at [1213, 412] on link "F2. Share Growth [Corporate]" at bounding box center [1320, 419] width 373 height 14
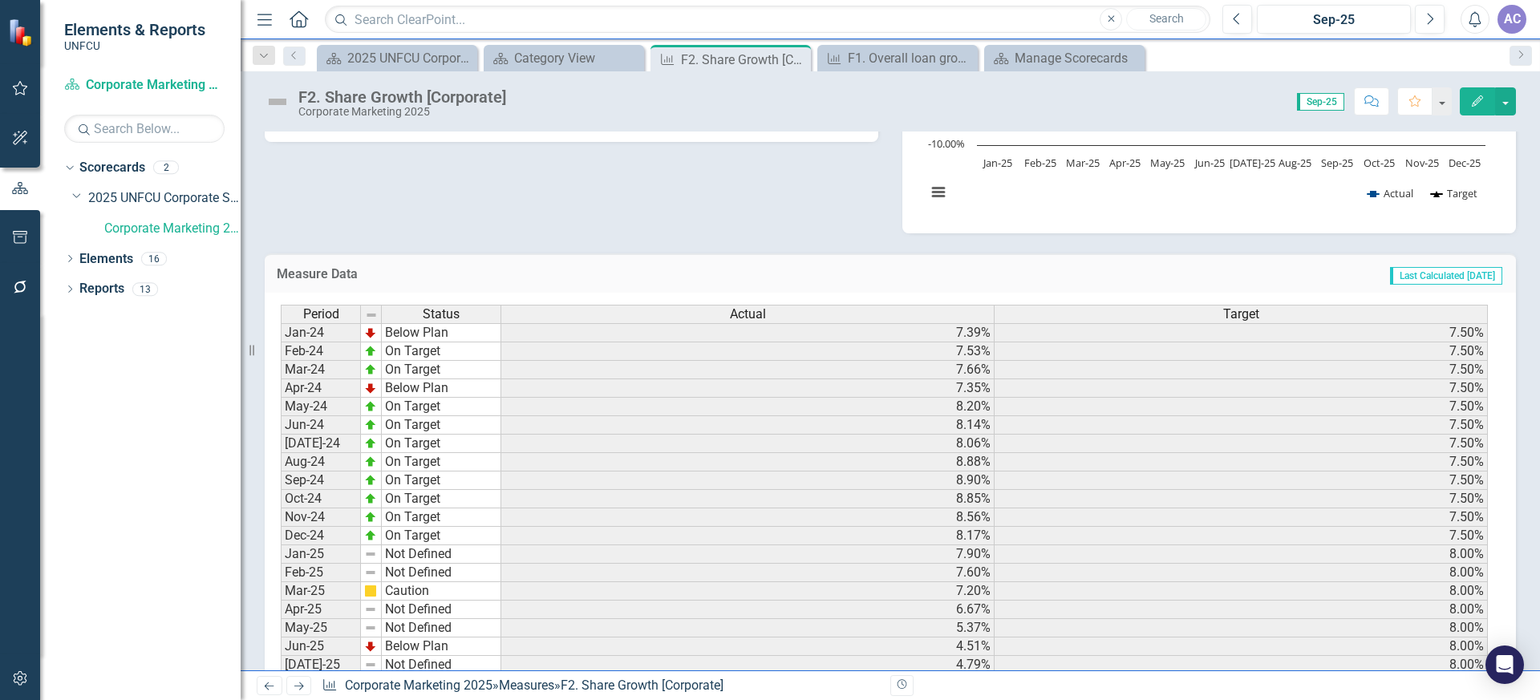
scroll to position [443, 0]
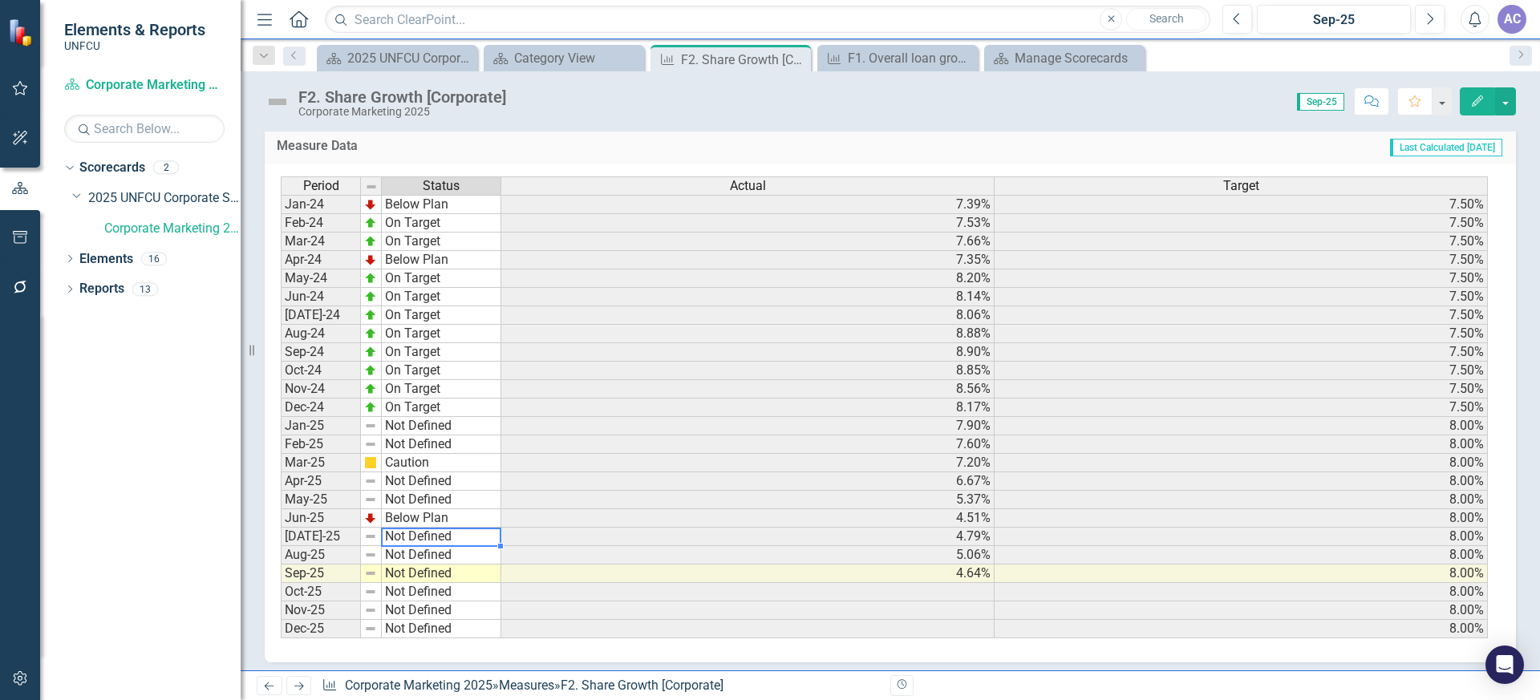
click at [423, 538] on td "Not Defined" at bounding box center [441, 537] width 119 height 18
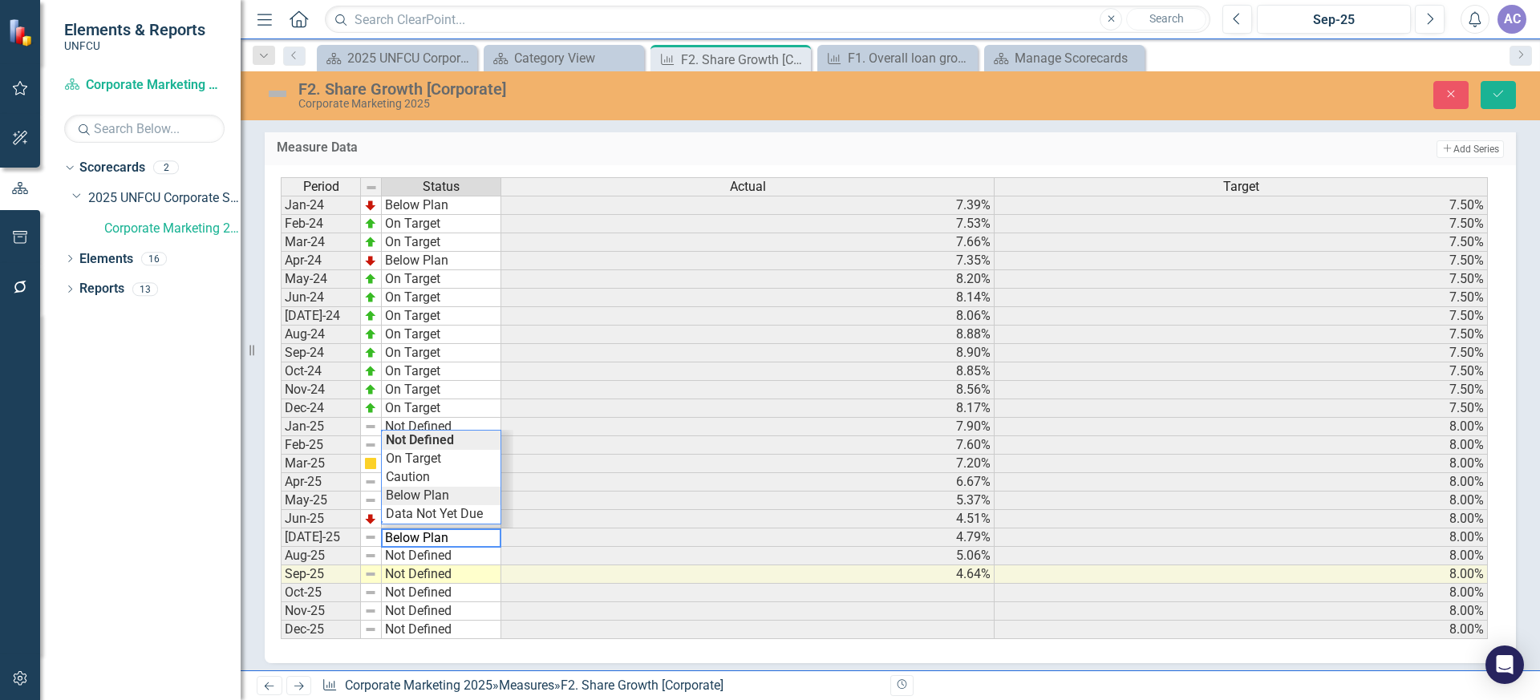
click at [442, 499] on div "Period Status Actual Target Jan-24 Below Plan 7.39% 7.50% Feb-24 On Target 7.53…" at bounding box center [884, 408] width 1207 height 463
click at [451, 561] on td "Not Defined" at bounding box center [441, 556] width 119 height 18
click at [457, 512] on td "Below Plan" at bounding box center [441, 514] width 119 height 18
click at [457, 573] on td "Not Defined" at bounding box center [441, 574] width 119 height 18
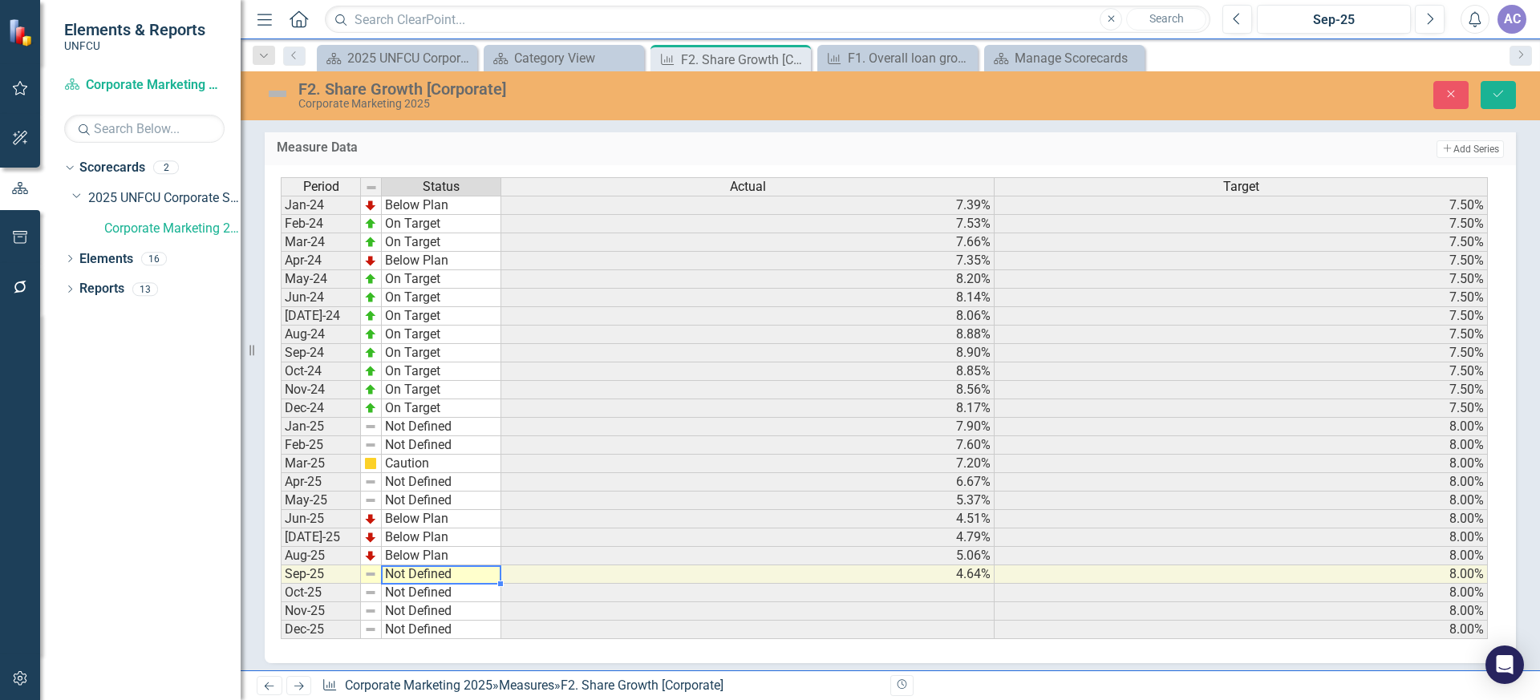
click at [457, 573] on td "Not Defined" at bounding box center [441, 574] width 119 height 18
type textarea "Below Plan"
click at [461, 531] on div "Period Status Actual Target Jan-24 Below Plan 7.39% 7.50% Feb-24 On Target 7.53…" at bounding box center [884, 408] width 1207 height 463
click at [1497, 95] on icon "Save" at bounding box center [1498, 93] width 14 height 11
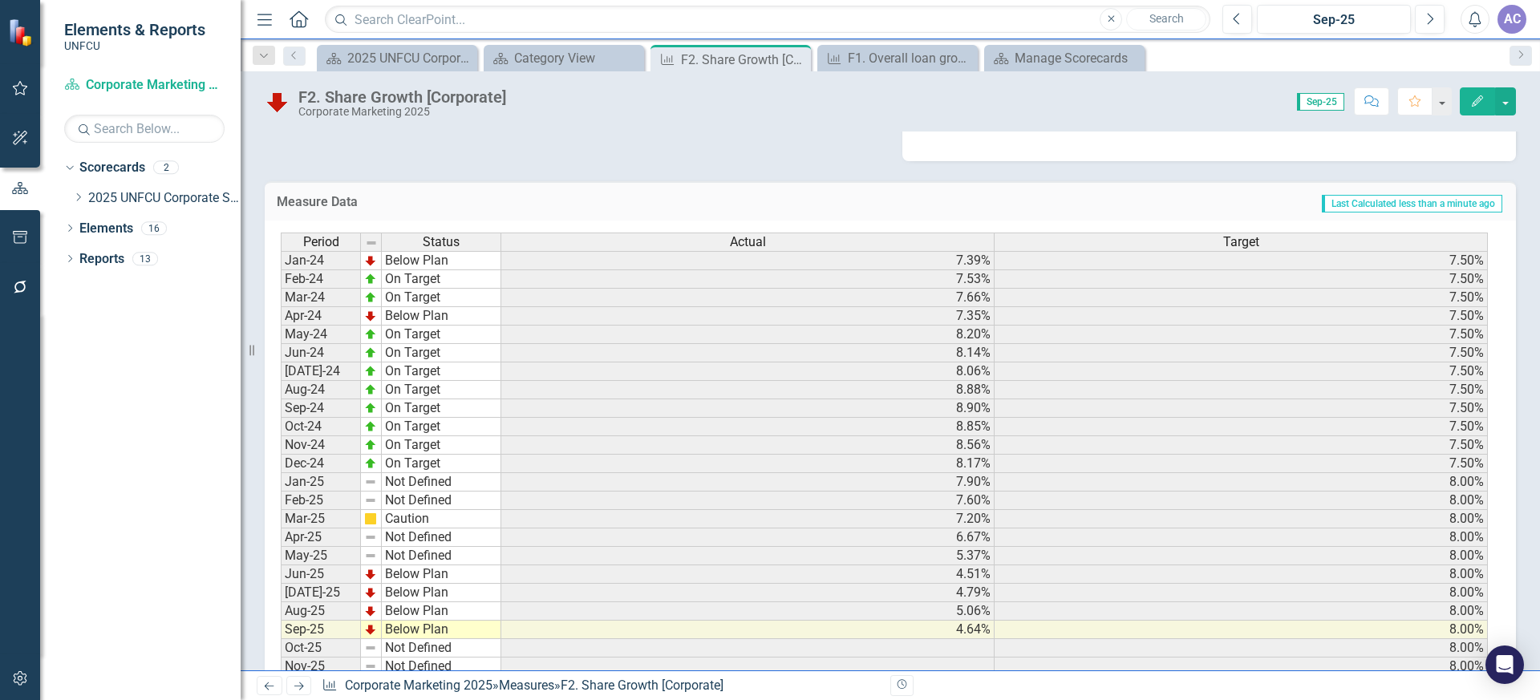
scroll to position [441, 0]
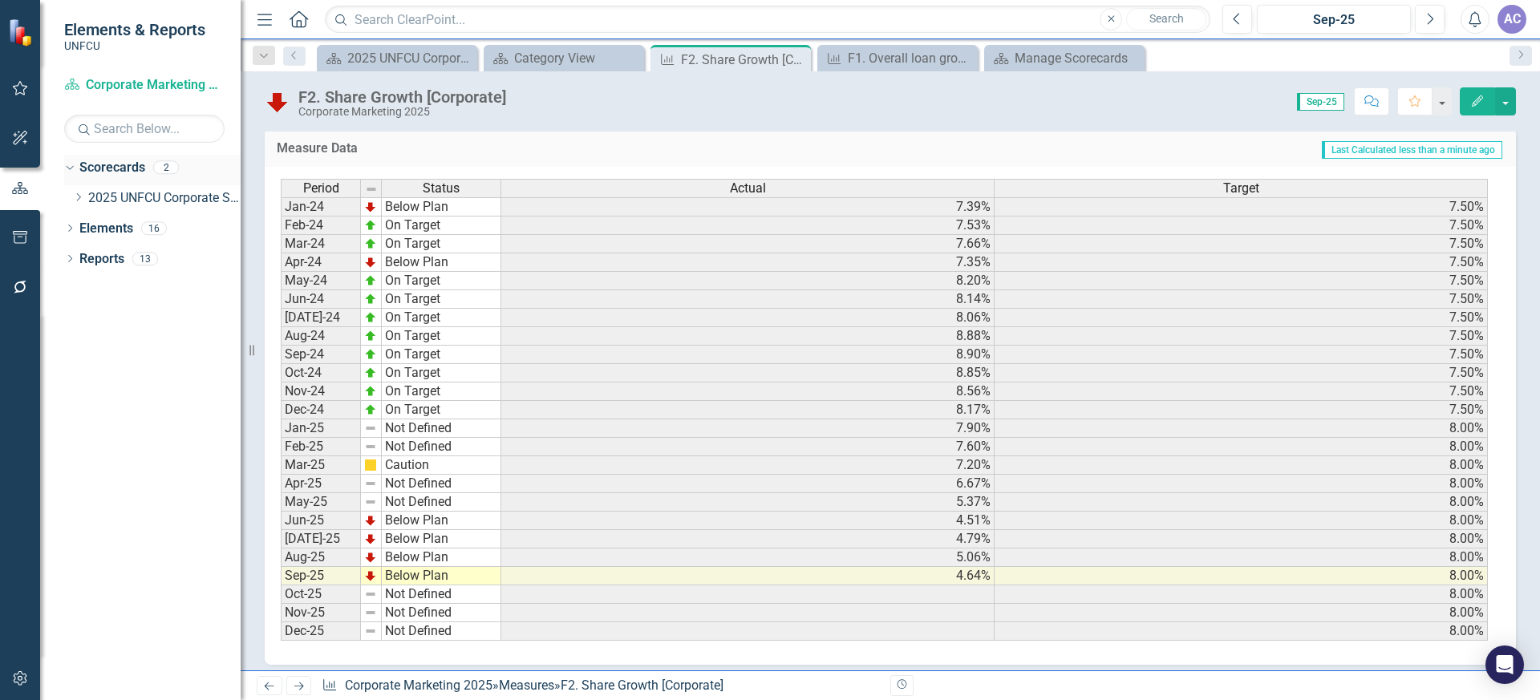
click at [140, 164] on link "Scorecards" at bounding box center [112, 168] width 66 height 18
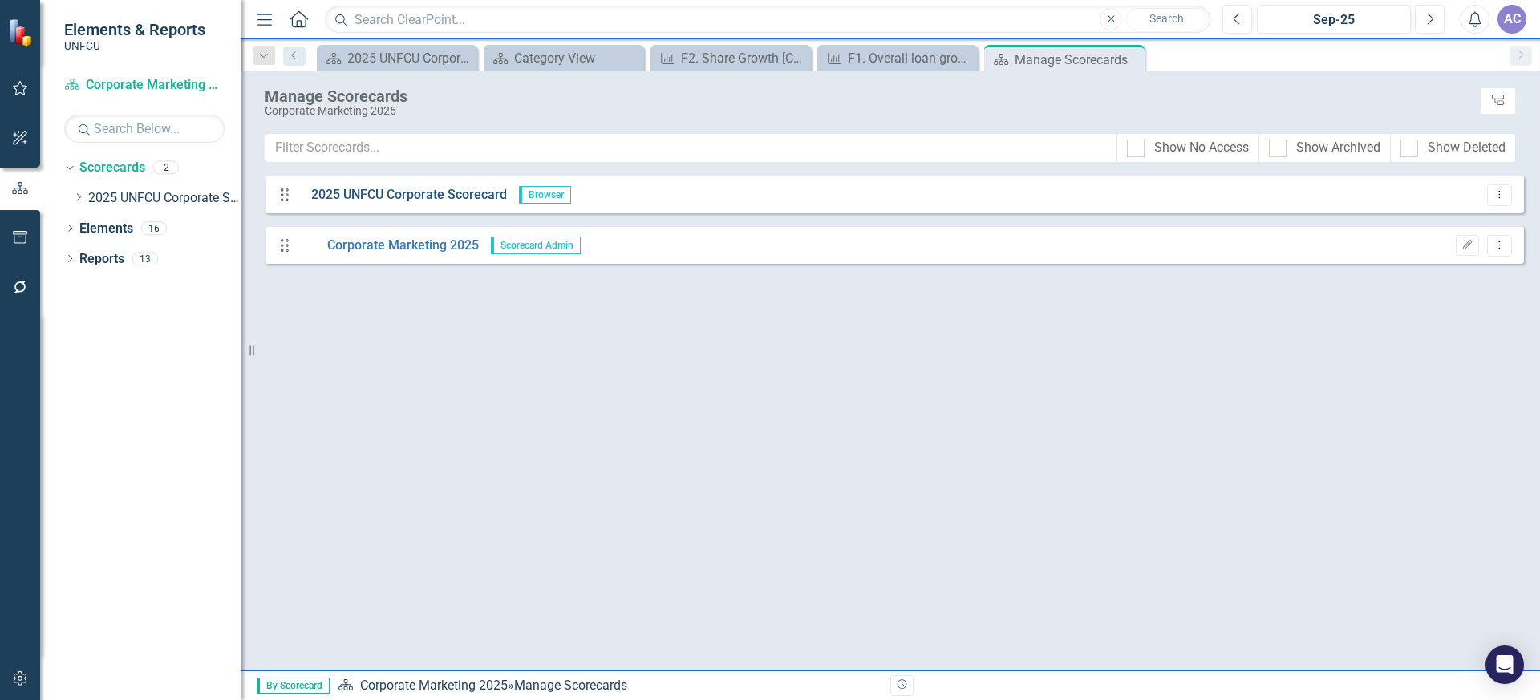
click at [368, 195] on link "2025 UNFCU Corporate Scorecard" at bounding box center [403, 195] width 208 height 18
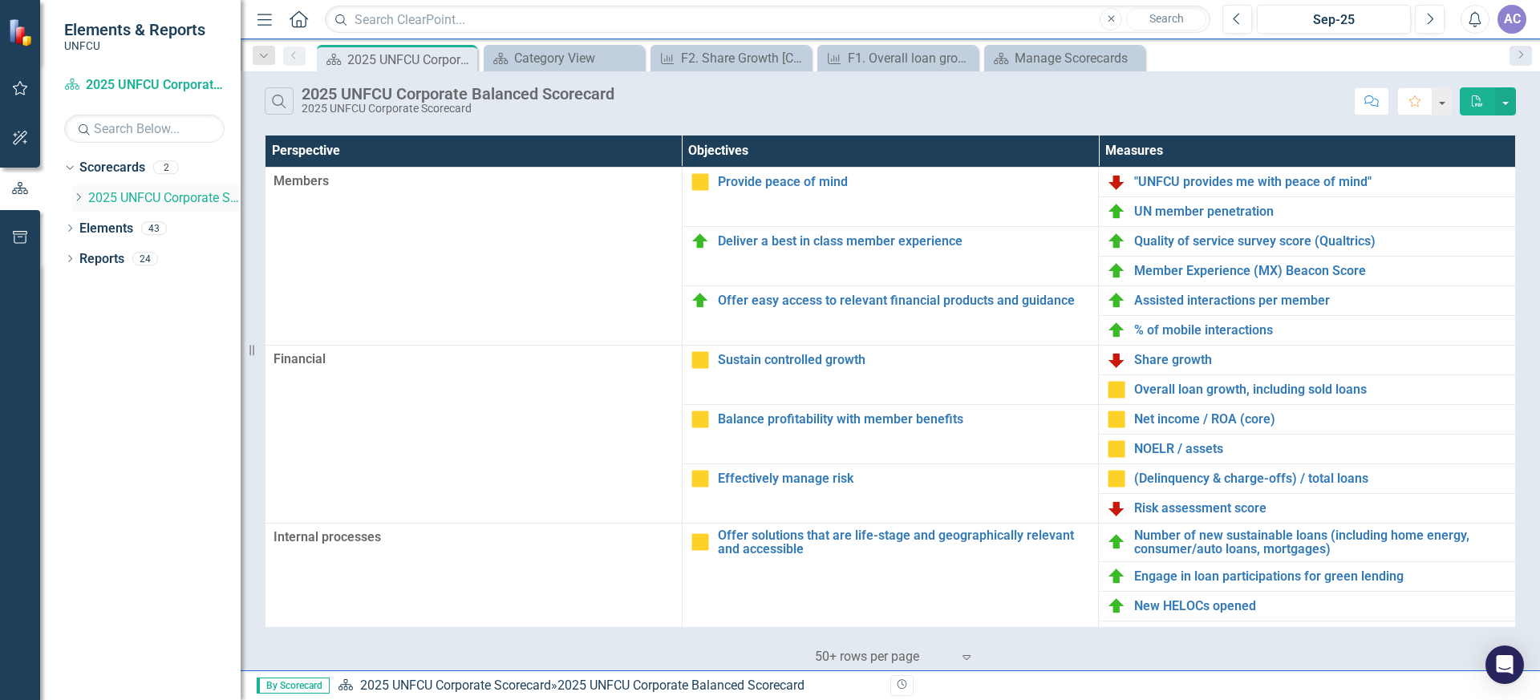
click at [140, 198] on link "2025 UNFCU Corporate Scorecard" at bounding box center [164, 198] width 152 height 18
click at [81, 194] on icon "Dropdown" at bounding box center [78, 197] width 12 height 10
click at [146, 224] on link "Corporate Marketing 2025" at bounding box center [172, 229] width 136 height 18
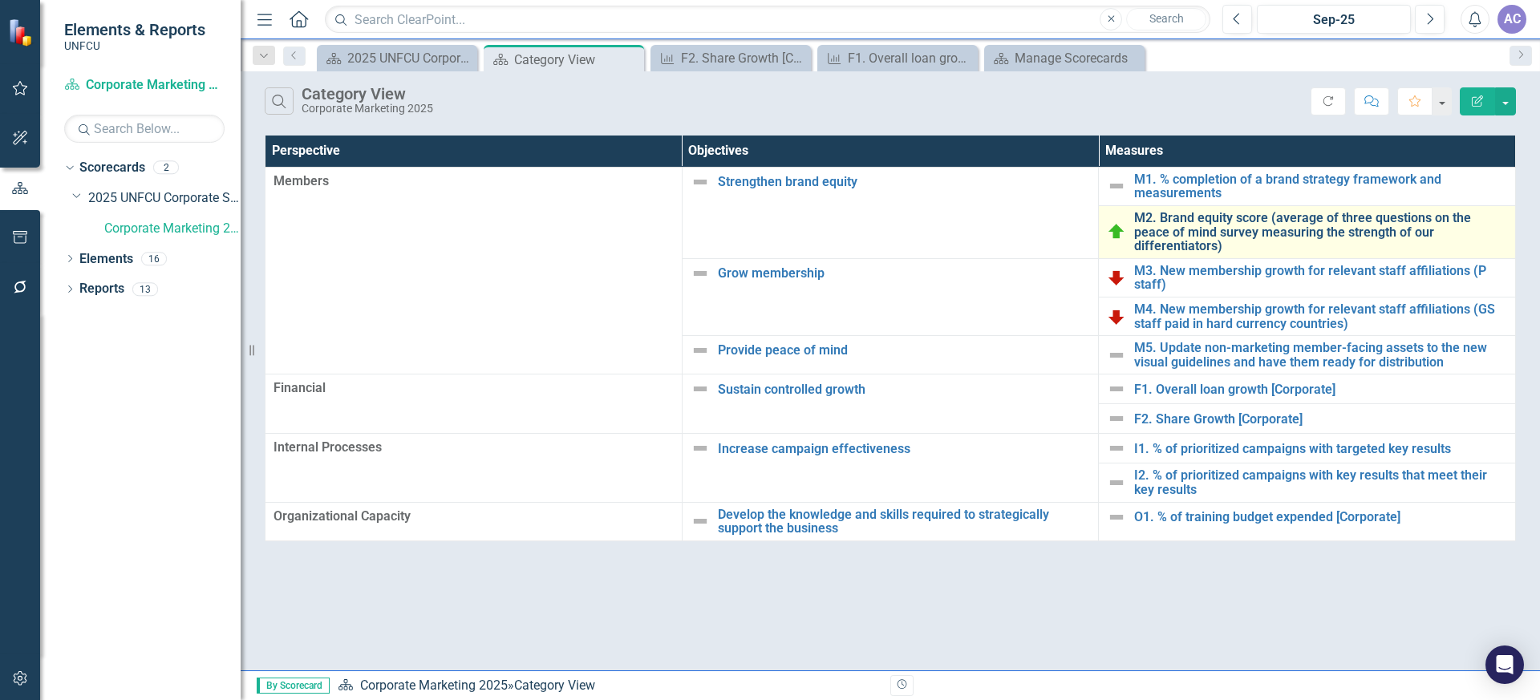
click at [1161, 223] on link "M2. Brand equity score (average of three questions on the peace of mind survey …" at bounding box center [1320, 232] width 373 height 43
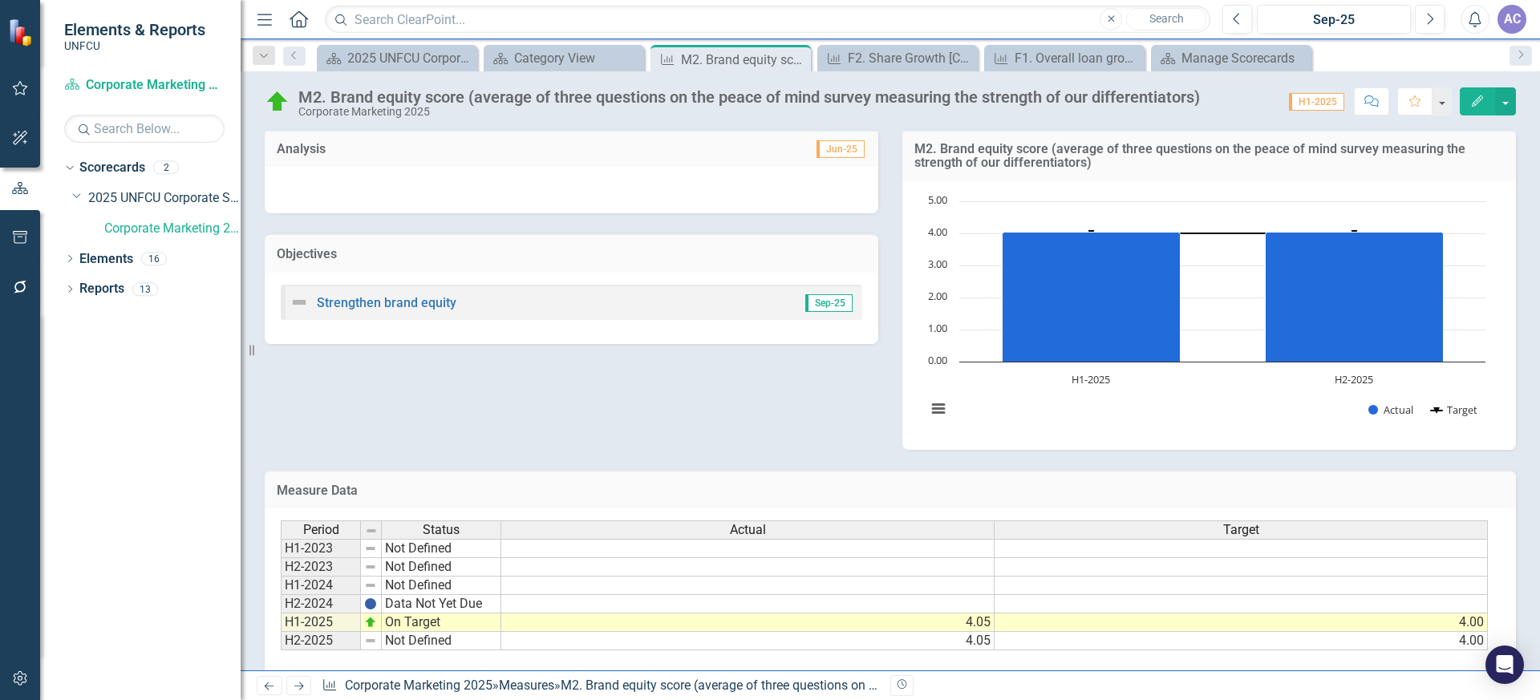
scroll to position [163, 0]
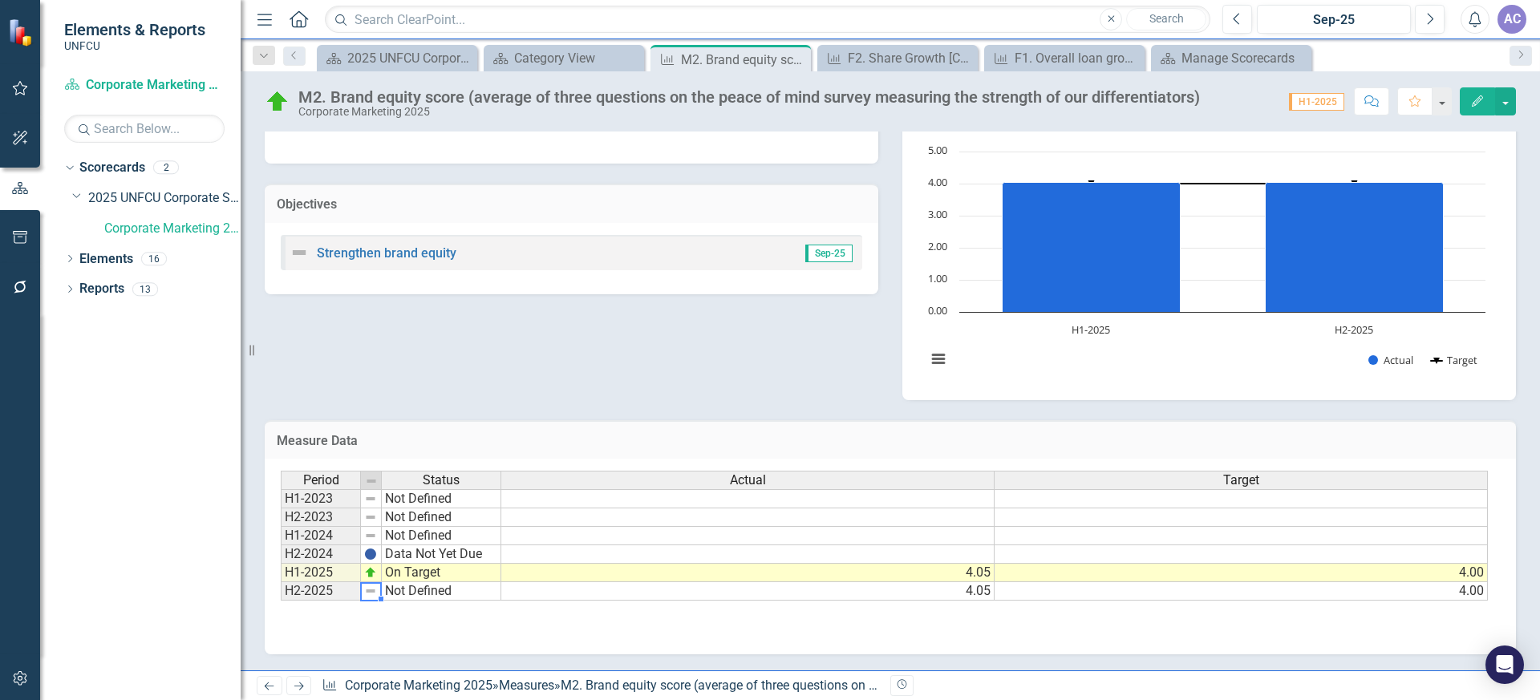
click at [369, 593] on img at bounding box center [370, 591] width 13 height 13
click at [419, 588] on td "Not Defined" at bounding box center [441, 591] width 119 height 18
click at [428, 594] on td "Not Defined" at bounding box center [441, 591] width 119 height 18
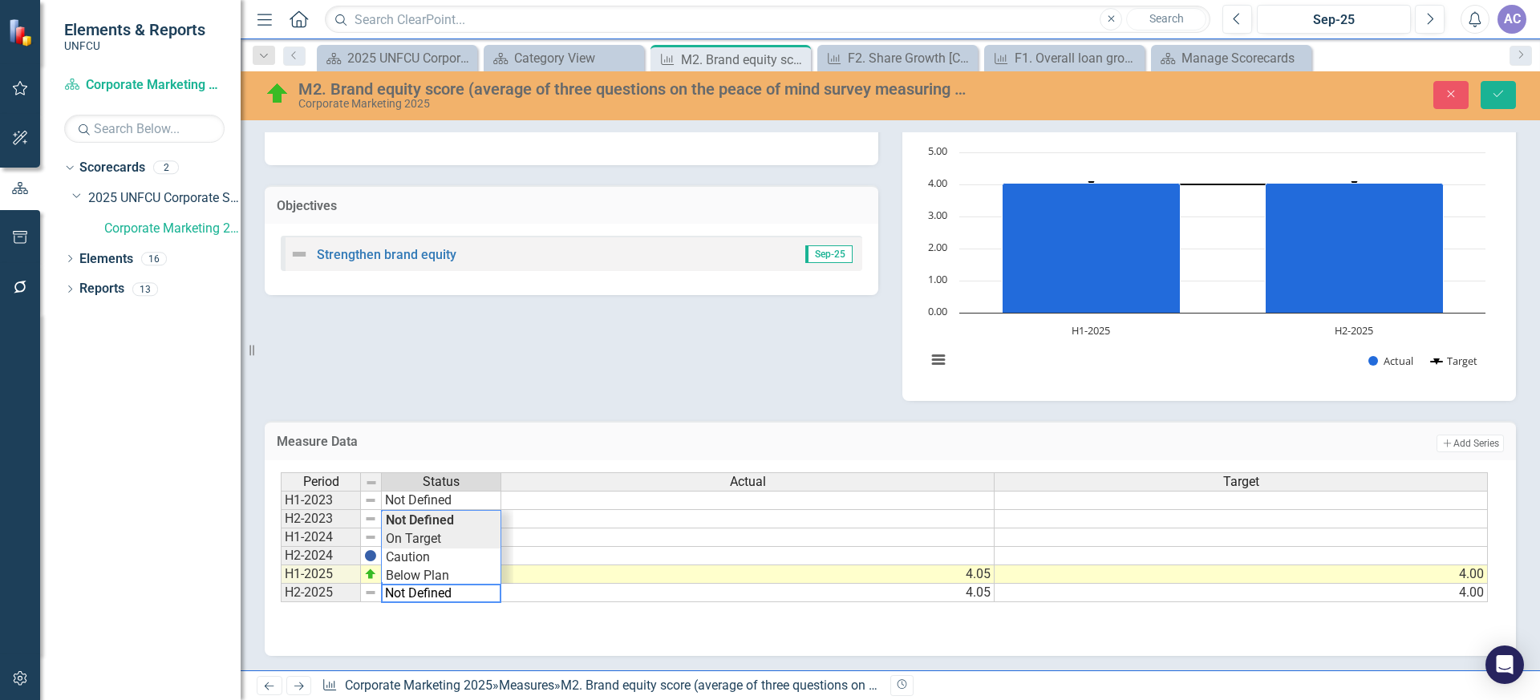
type textarea "On Target"
click at [445, 532] on div "Period Status Actual Target H1-2023 Not Defined H2-2023 Not Defined H1-2024 Not…" at bounding box center [884, 537] width 1207 height 131
click at [523, 429] on div "Measure Data Add Add Series" at bounding box center [890, 440] width 1251 height 39
click at [1506, 99] on button "Save" at bounding box center [1497, 95] width 35 height 28
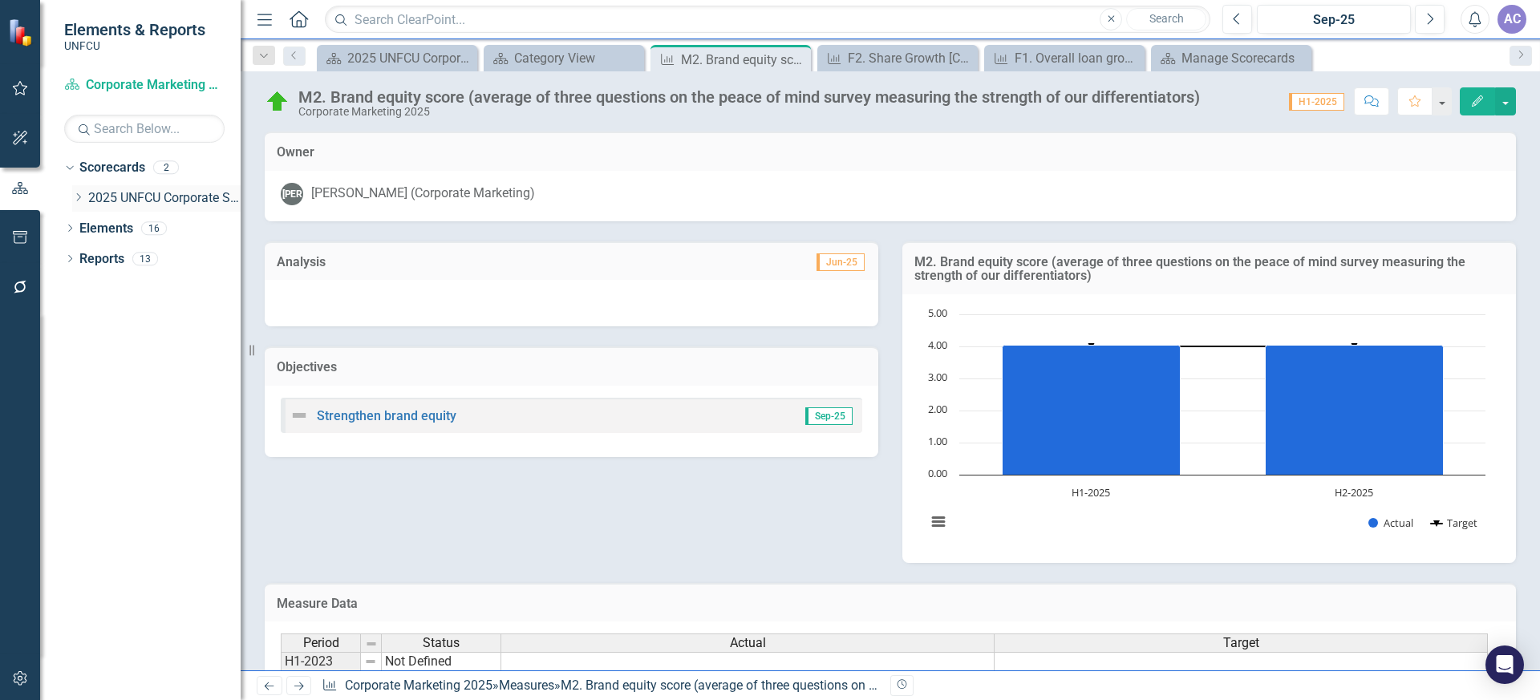
click at [85, 196] on div "Dropdown" at bounding box center [80, 199] width 16 height 14
click at [122, 225] on link "Corporate Marketing 2025" at bounding box center [172, 229] width 136 height 18
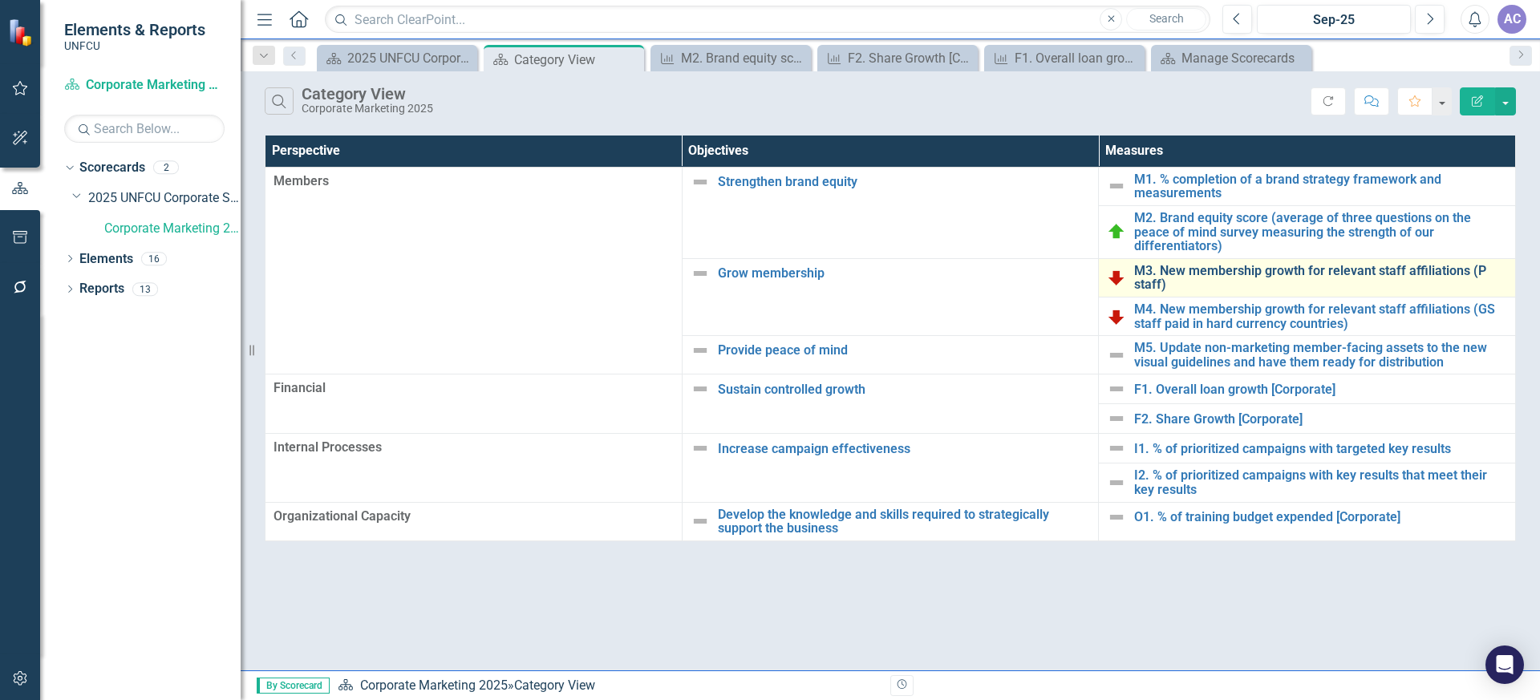
click at [1174, 264] on link "M3. New membership growth for relevant staff affiliations (P staff)" at bounding box center [1320, 278] width 373 height 28
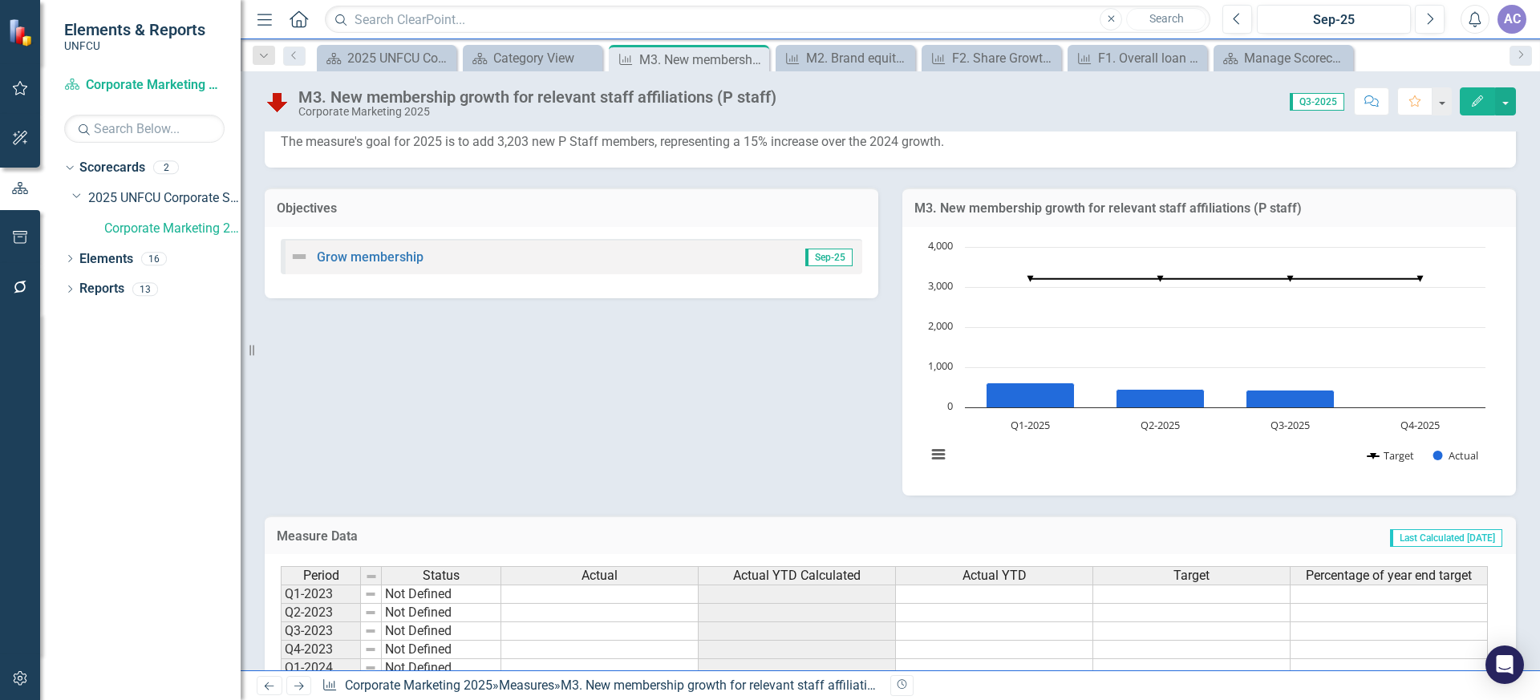
scroll to position [335, 0]
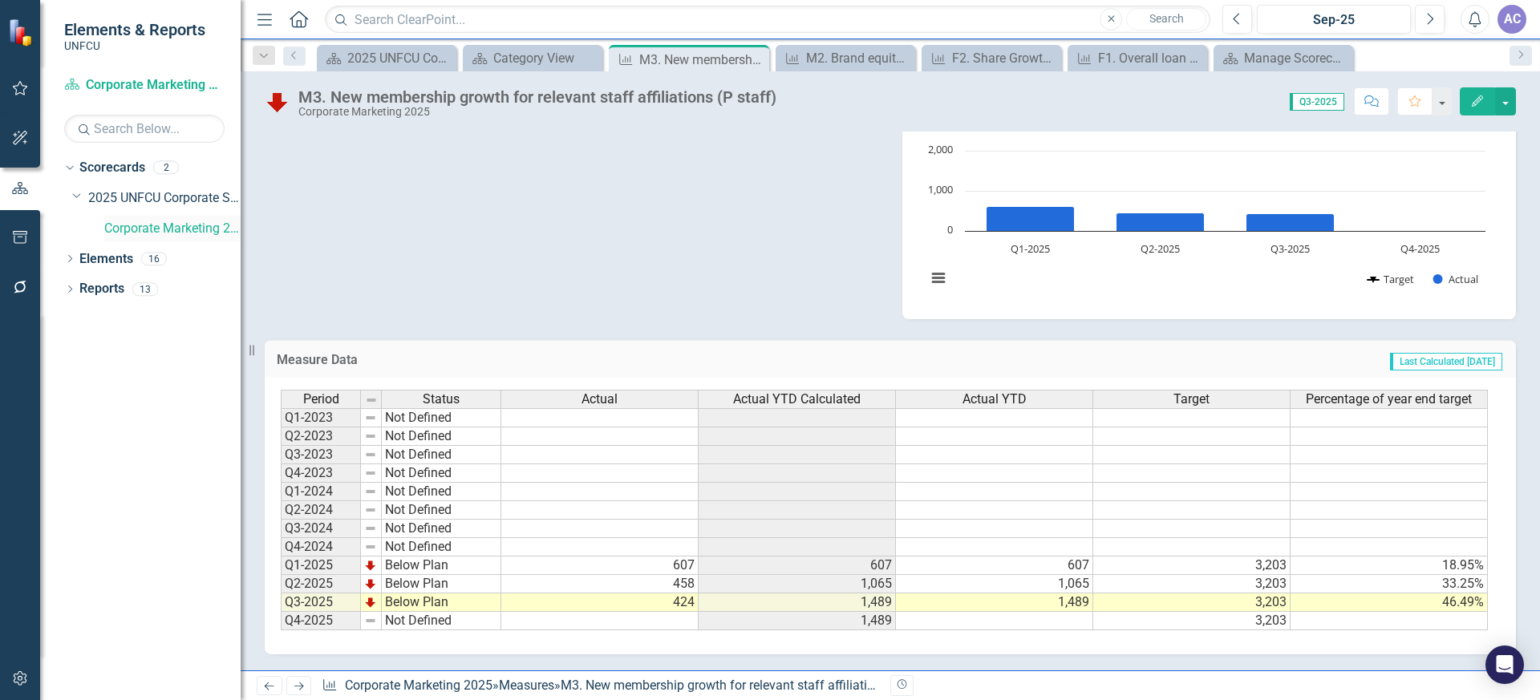
click at [148, 224] on link "Corporate Marketing 2025" at bounding box center [172, 229] width 136 height 18
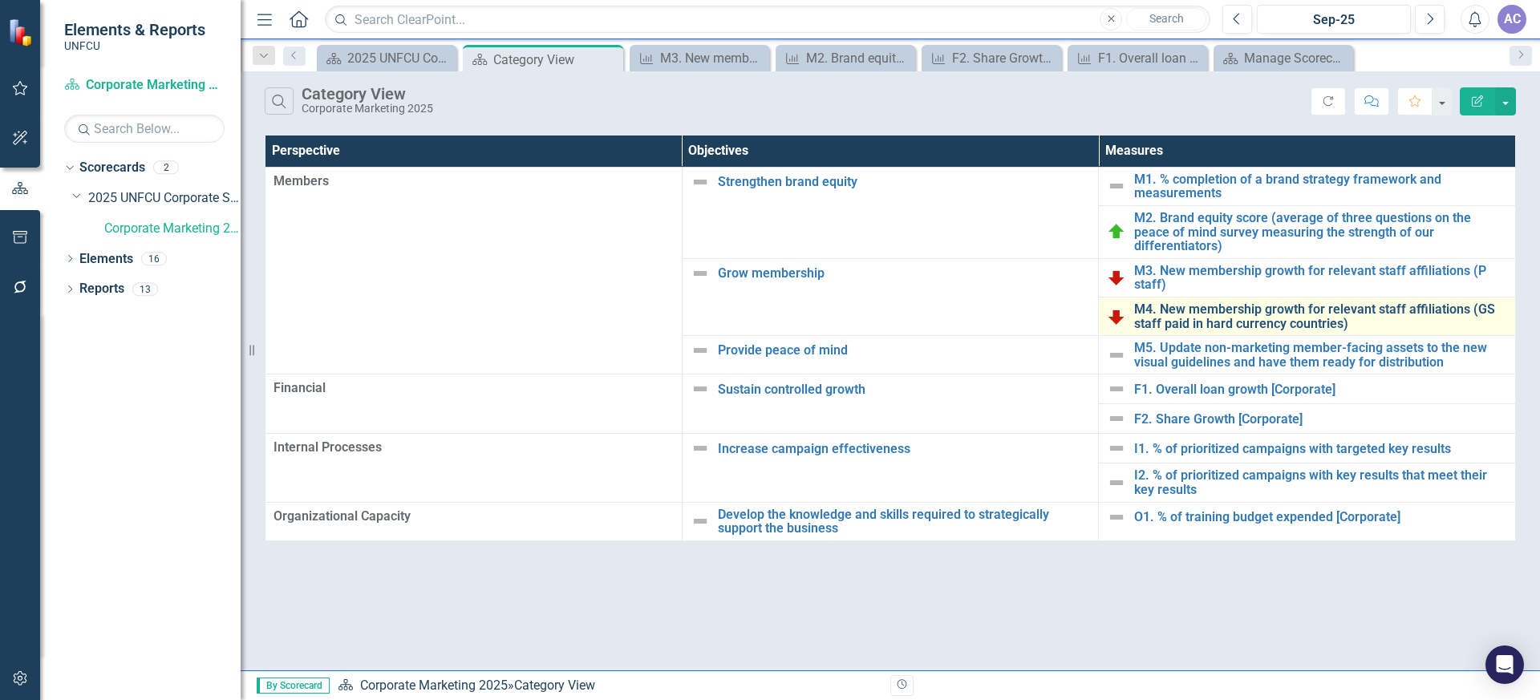
click at [1181, 306] on link "M4. New membership growth for relevant staff affiliations (GS staff paid in har…" at bounding box center [1320, 316] width 373 height 28
